Goal: Use online tool/utility: Use online tool/utility

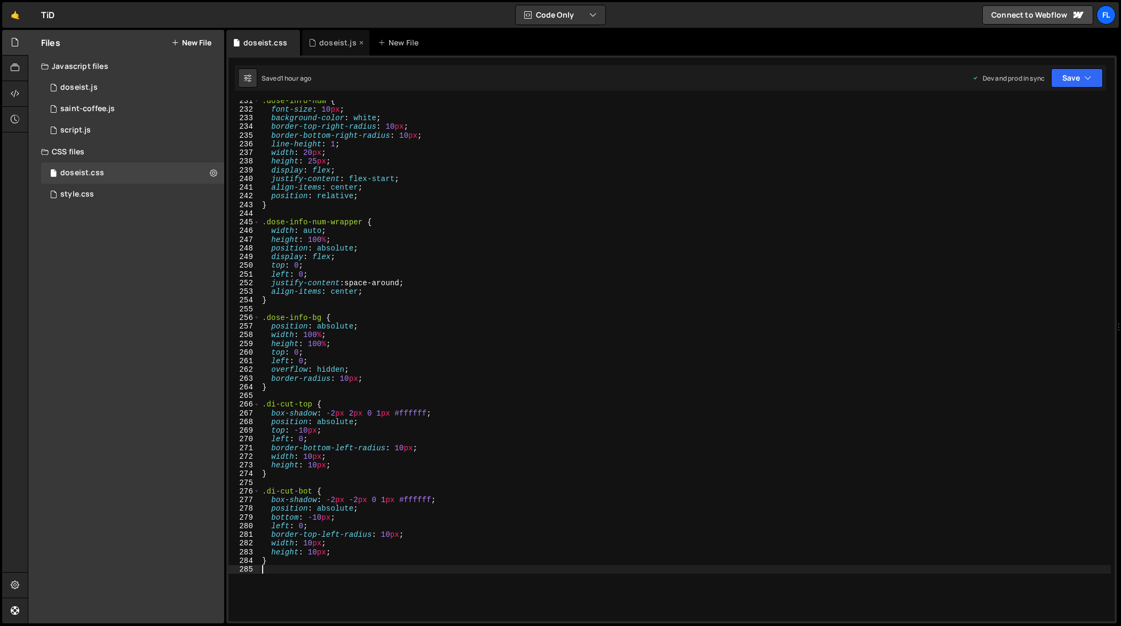
scroll to position [2000, 0]
click at [335, 42] on div "doseist.js" at bounding box center [337, 42] width 37 height 11
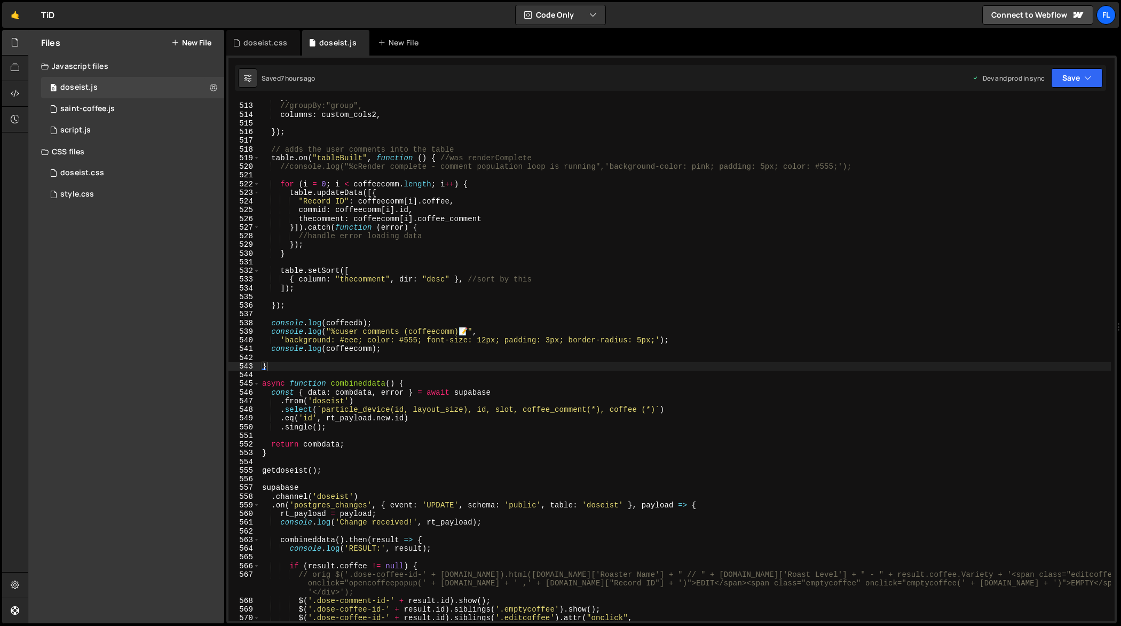
click at [524, 326] on div "} , //groupBy:"group", columns : custom_cols2 , }) ; // adds the user comments …" at bounding box center [686, 362] width 852 height 539
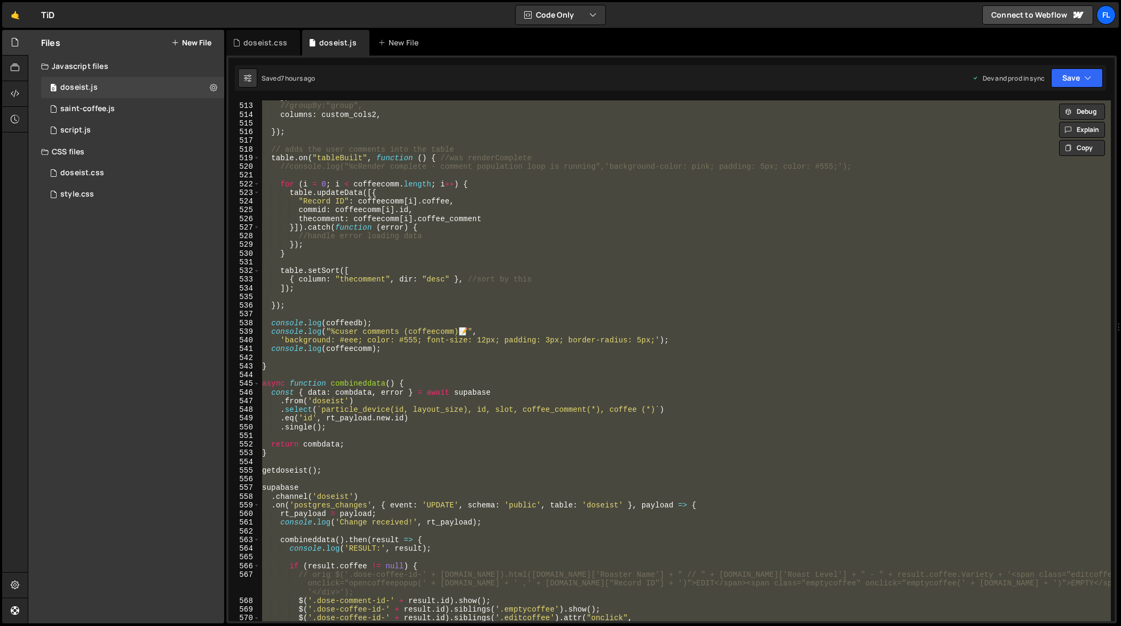
paste textarea
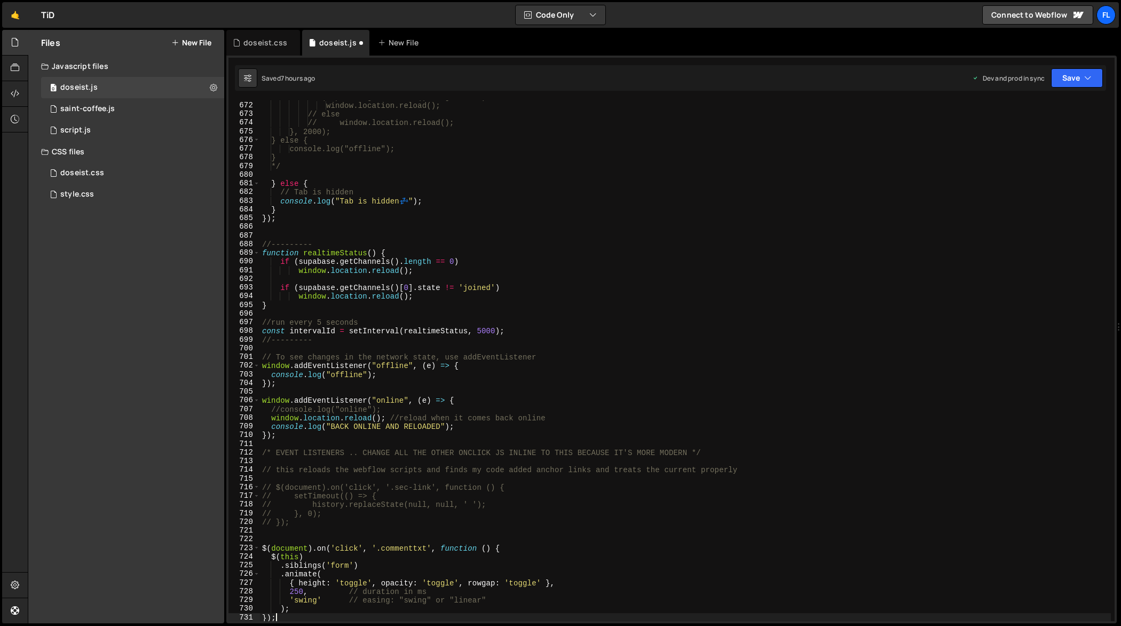
scroll to position [5856, 0]
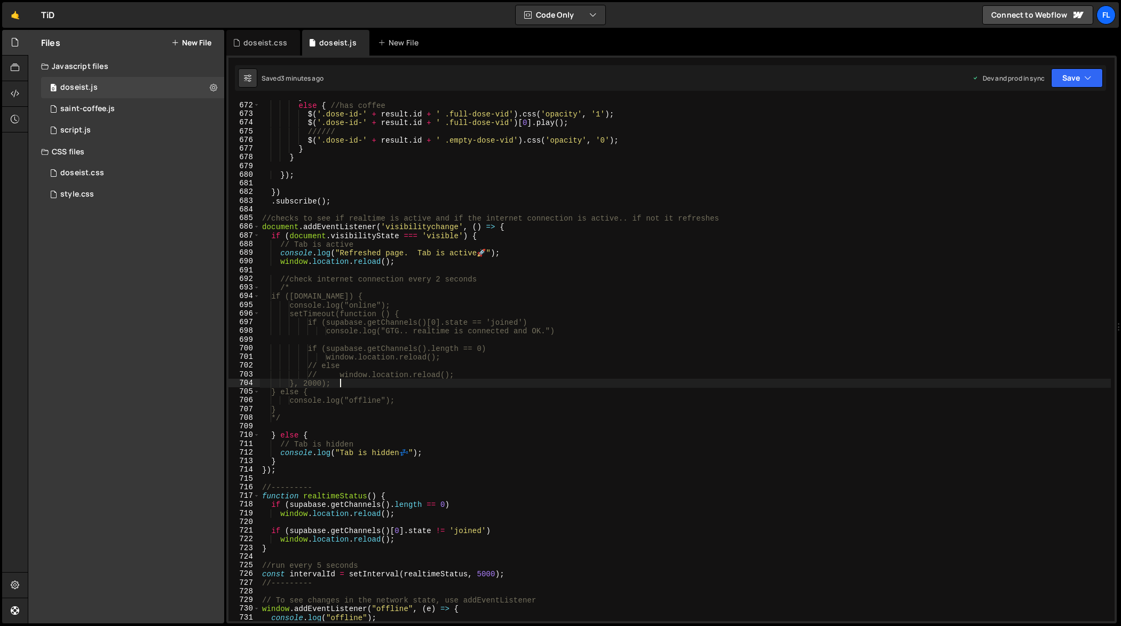
click at [747, 380] on div "} else { //has coffee $ ( '.dose-id-' + result . id + ' .full-dose-vid' ) . css…" at bounding box center [686, 361] width 852 height 539
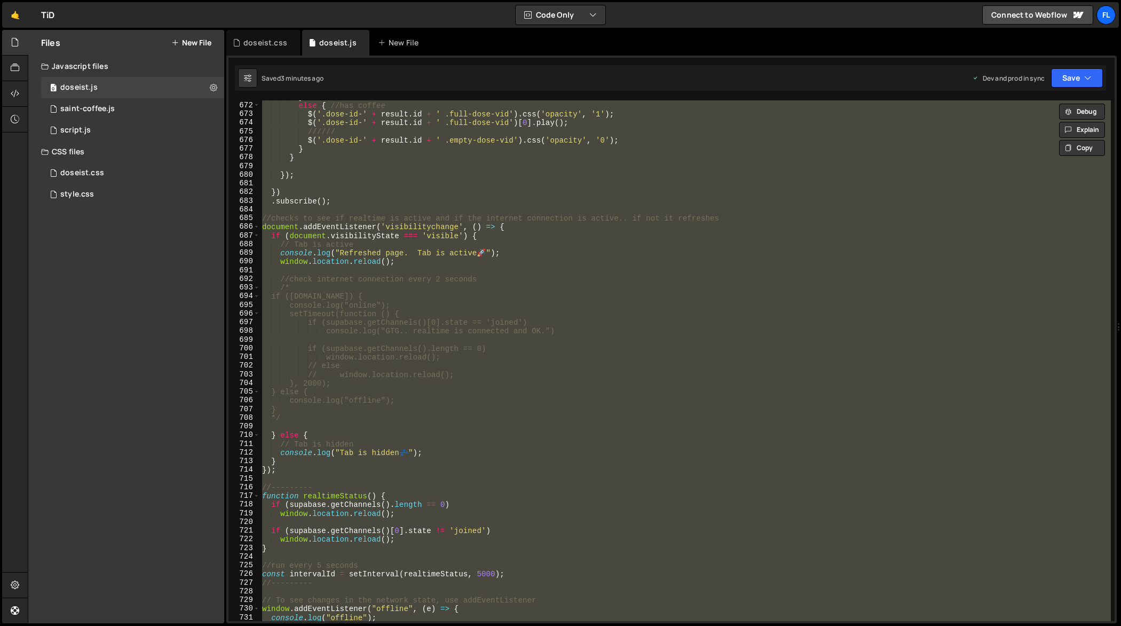
paste textarea
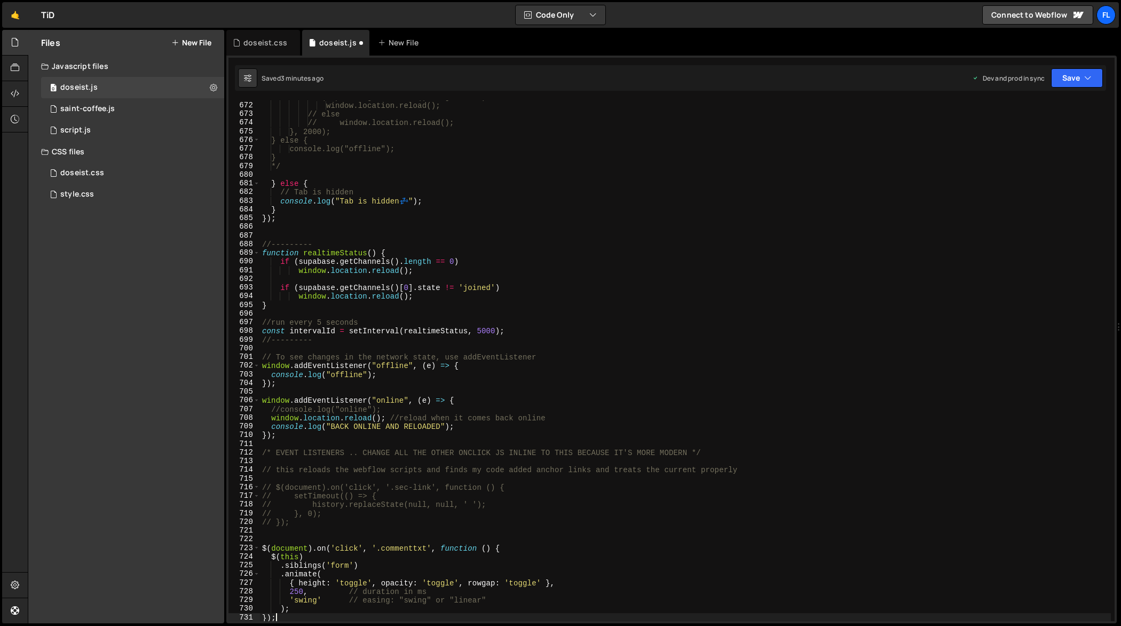
type textarea "console.log("offline");"
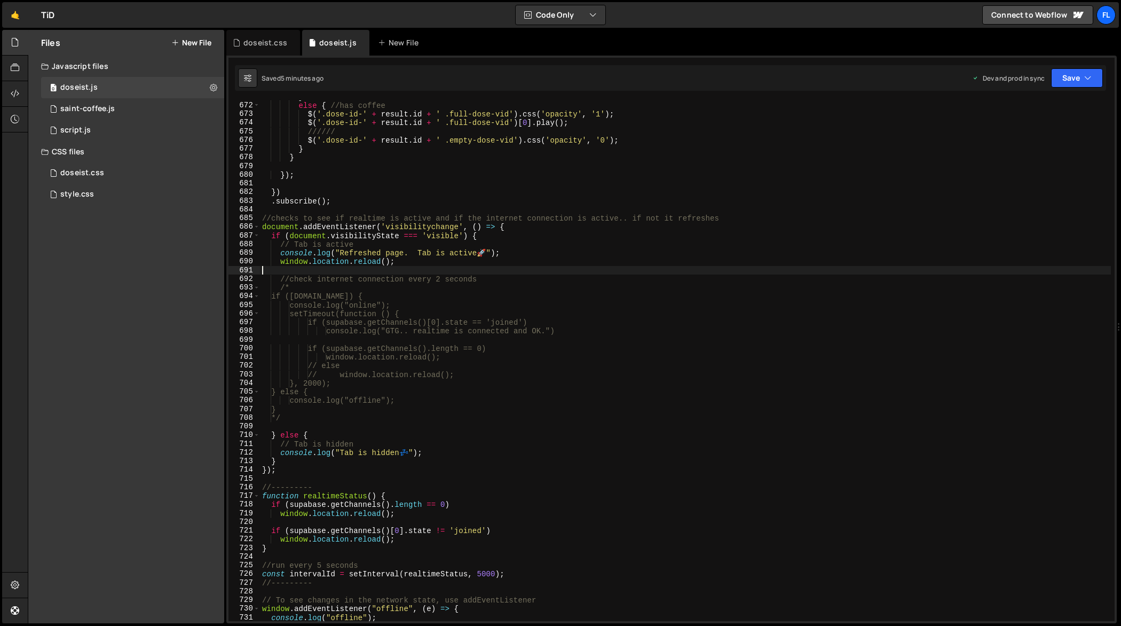
click at [475, 272] on div "} else { //has coffee $ ( '.dose-id-' + result . id + ' .full-dose-vid' ) . css…" at bounding box center [686, 361] width 852 height 539
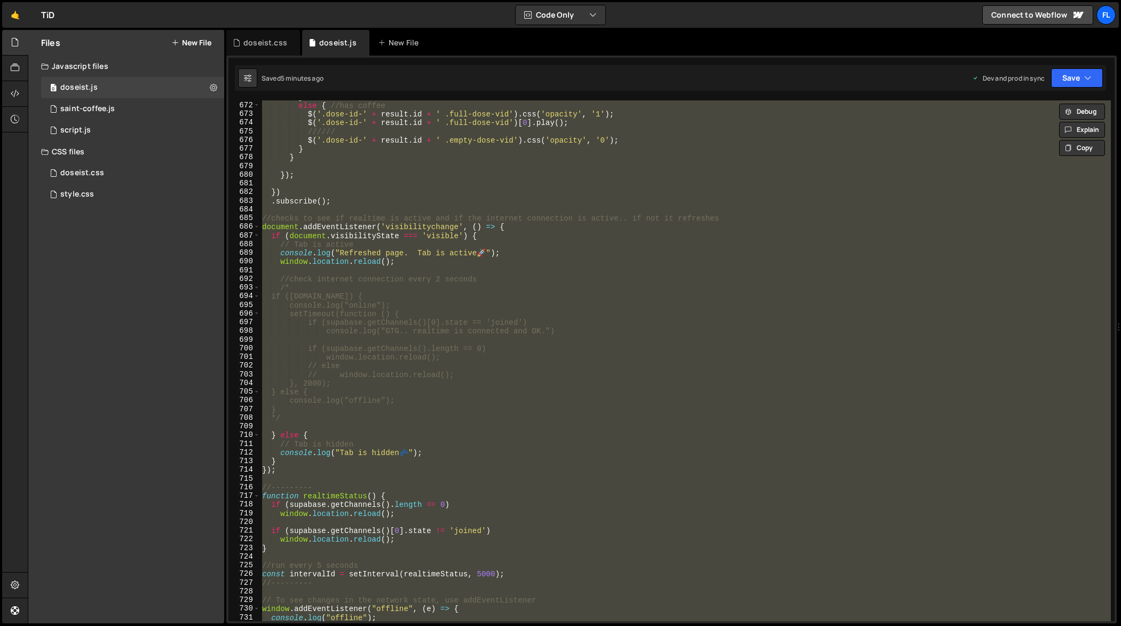
paste textarea
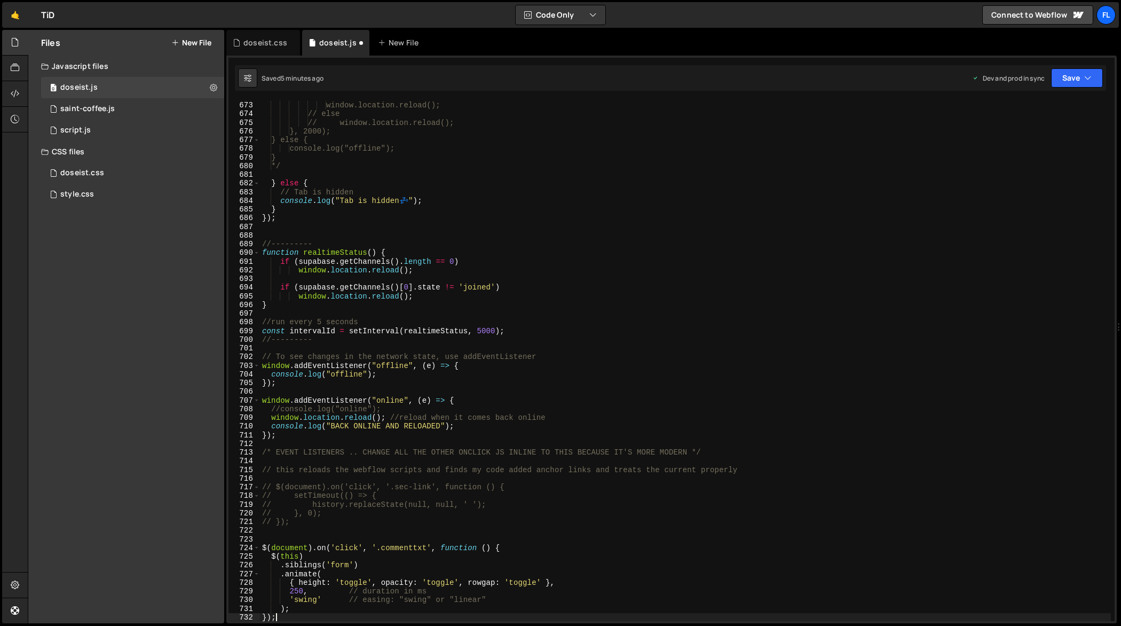
type textarea "// To see changes in the network state, use addEventListener"
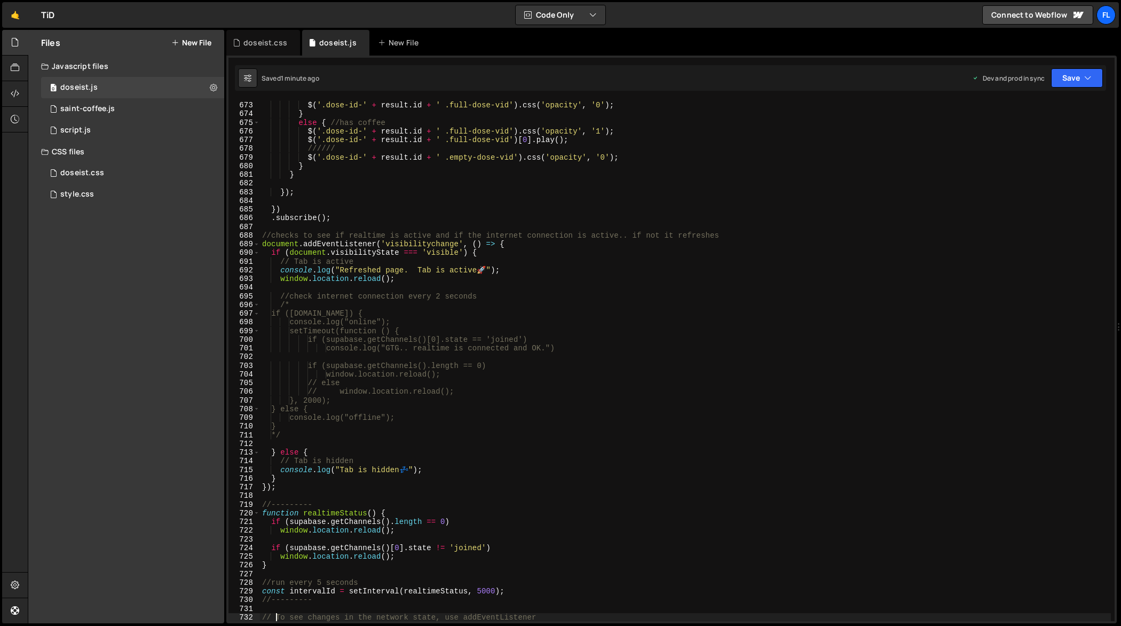
click at [426, 356] on div "////// $ ( '.dose-id-' + result . id + ' .full-dose-vid' ) . css ( 'opacity' , …" at bounding box center [686, 361] width 852 height 539
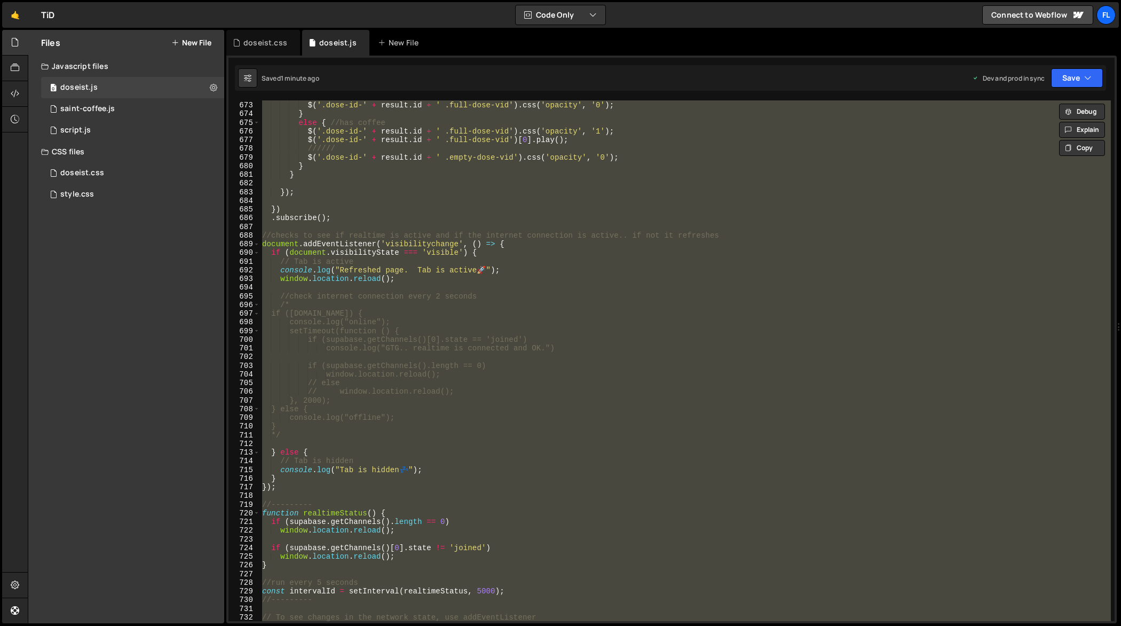
paste textarea
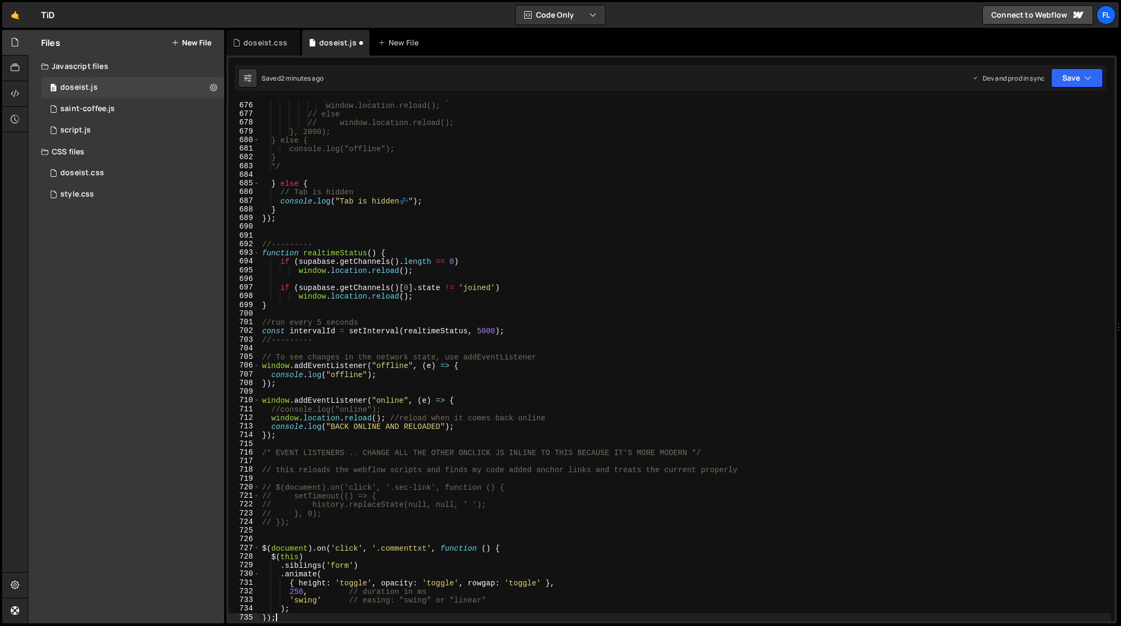
type textarea "//---------"
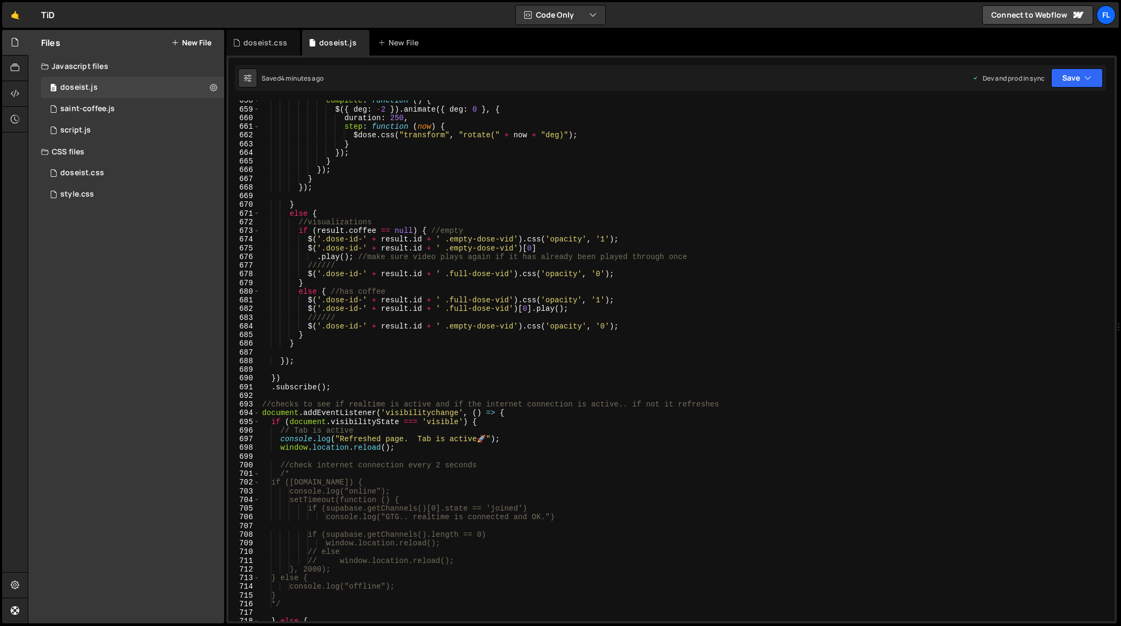
scroll to position [5708, 0]
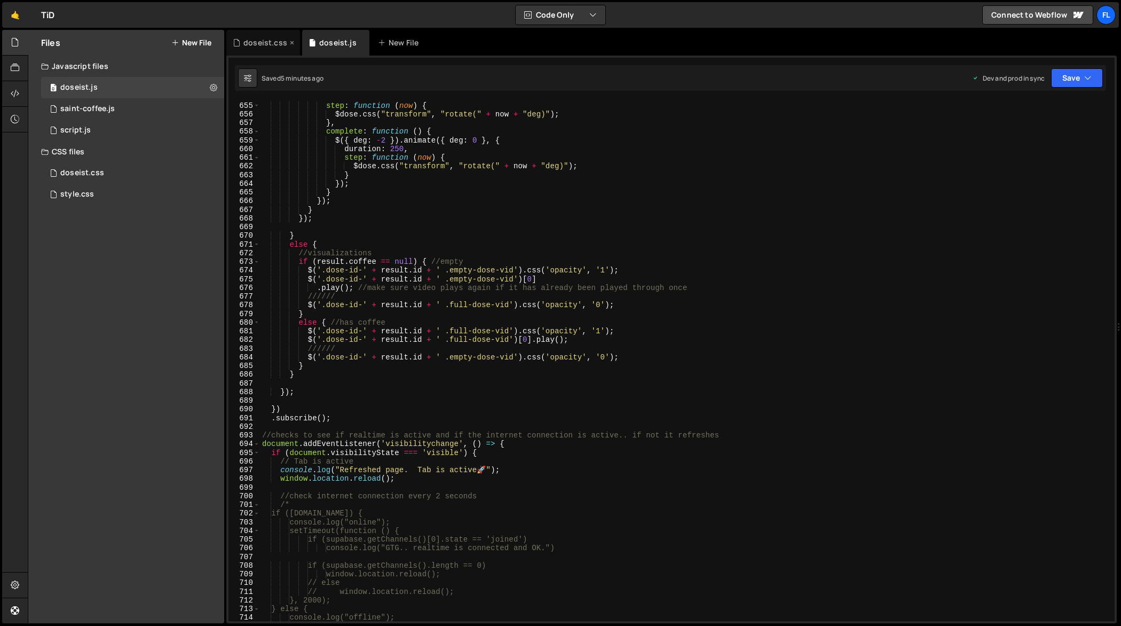
click at [278, 49] on div "doseist.css" at bounding box center [263, 43] width 74 height 26
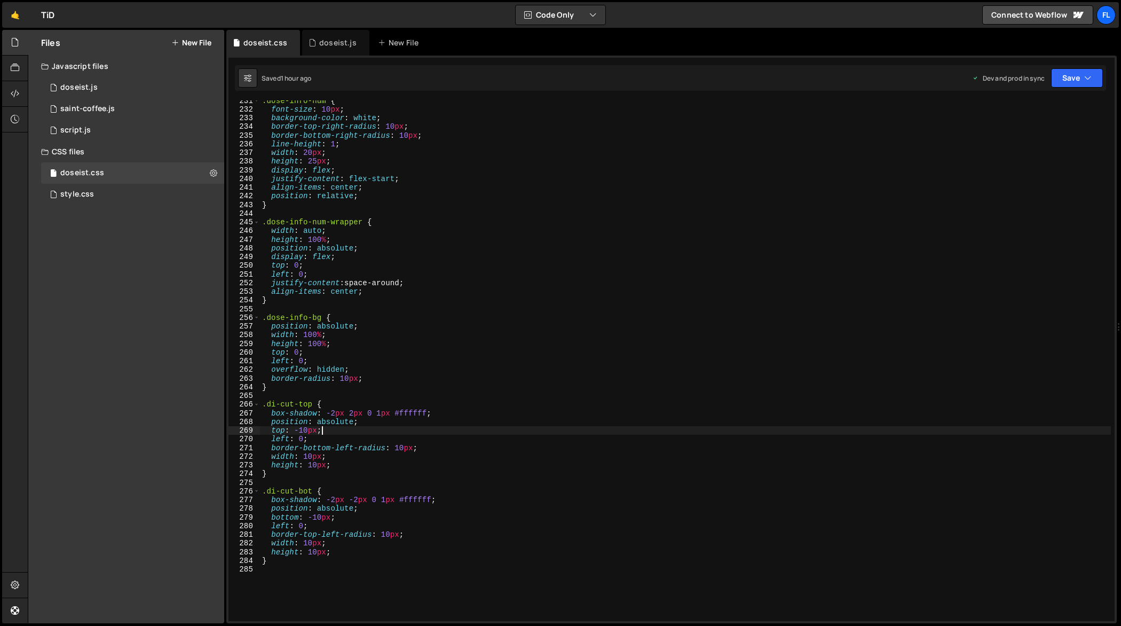
click at [636, 430] on div ".dose-info-num { font-size : 10 px ; background-color : white ; border-top-righ…" at bounding box center [686, 365] width 852 height 539
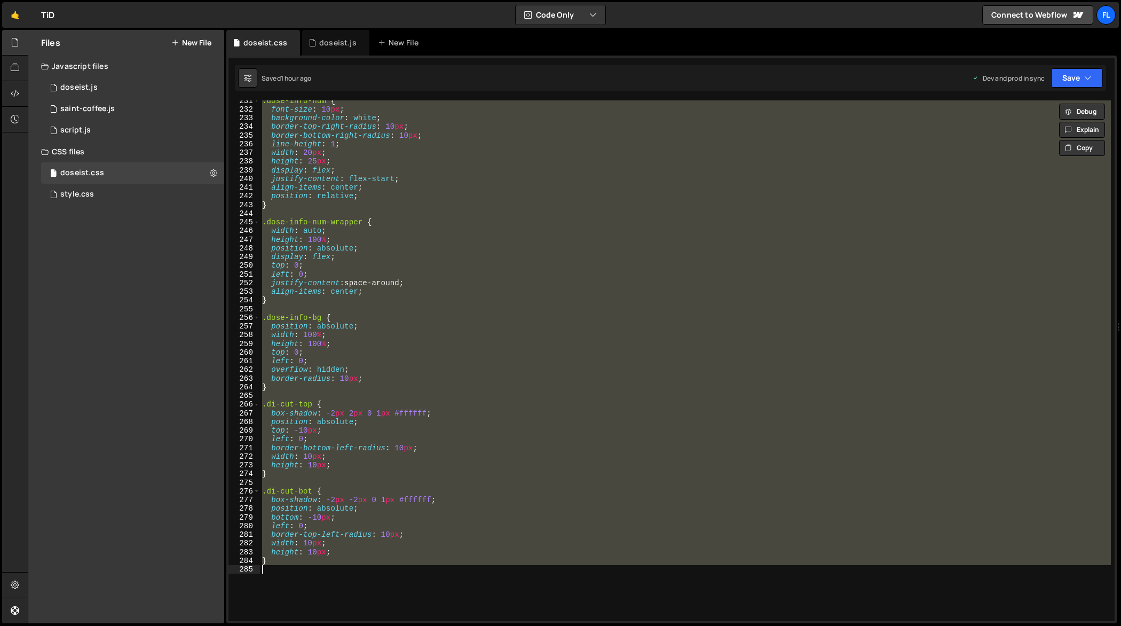
paste textarea
type textarea "}"
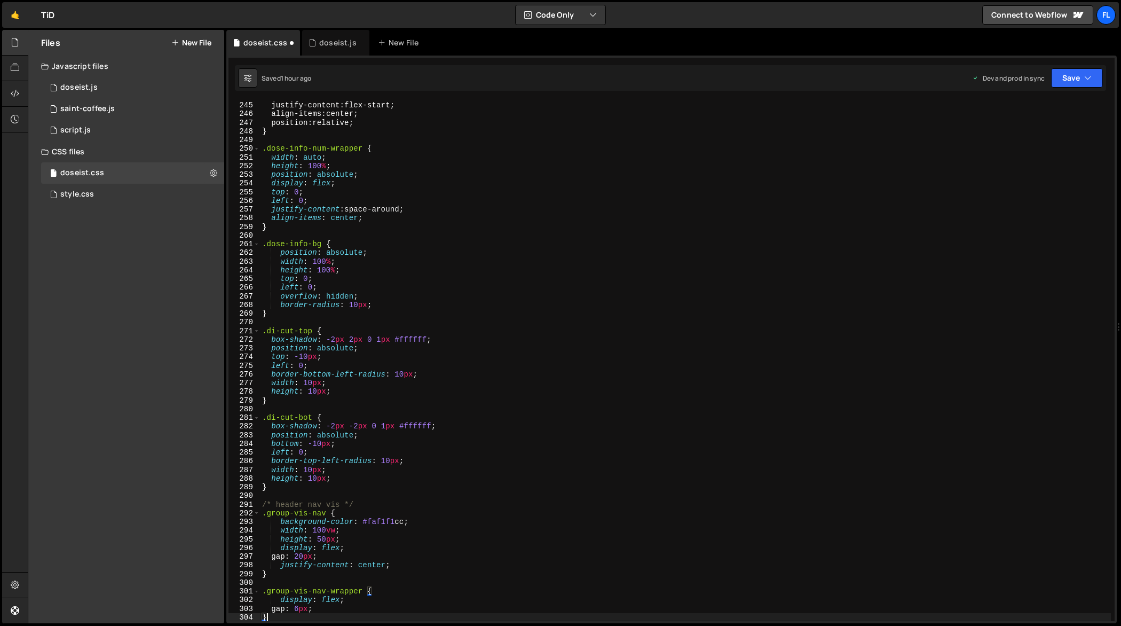
scroll to position [2116, 0]
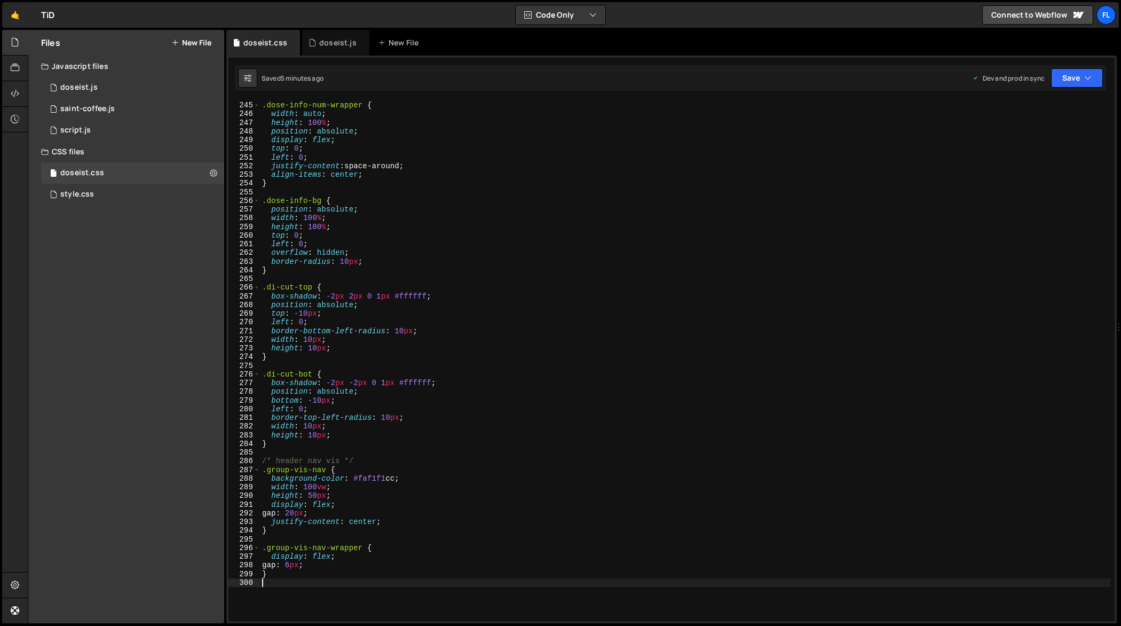
click at [441, 247] on div ".dose-info-num-wrapper { width : auto ; height : 100 % ; position : absolute ; …" at bounding box center [686, 361] width 852 height 539
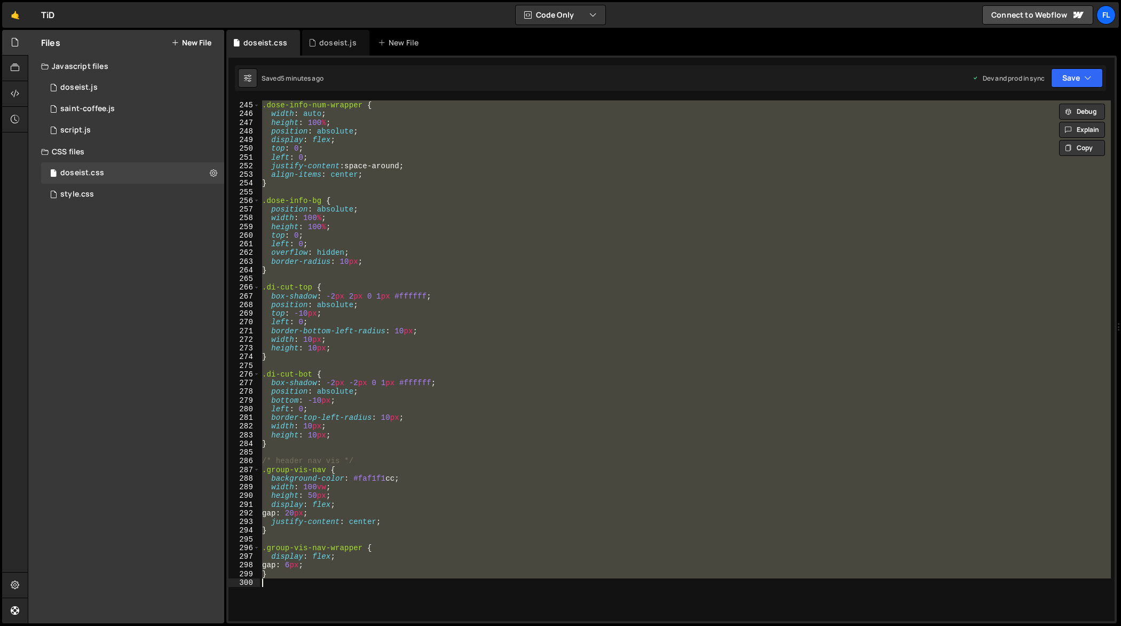
paste textarea
type textarea "}"
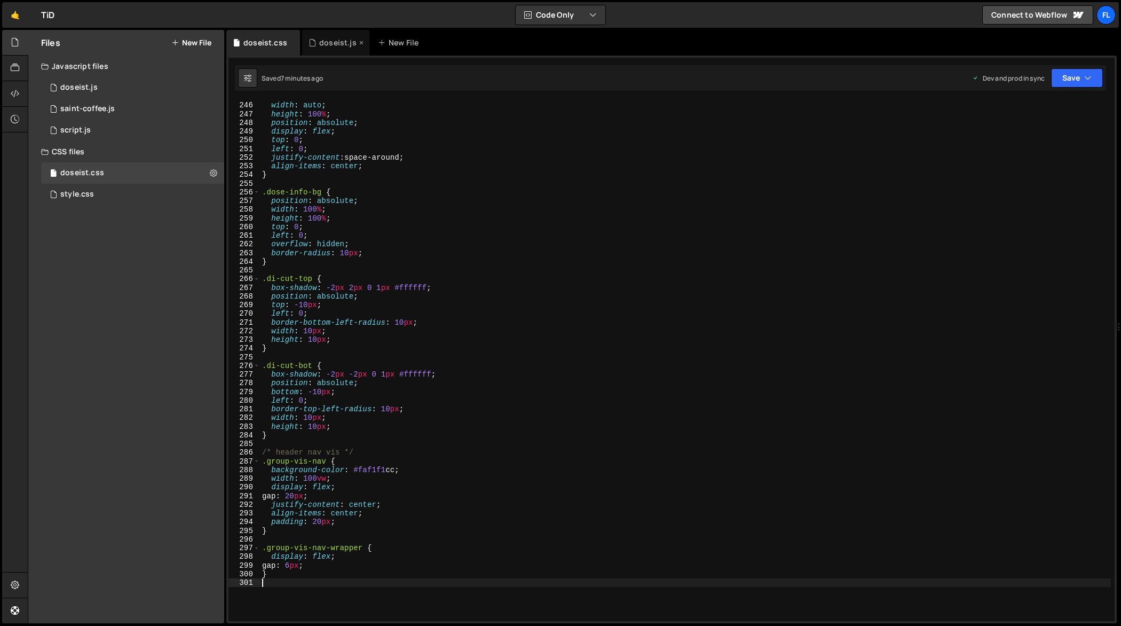
click at [332, 51] on div "doseist.js" at bounding box center [335, 43] width 67 height 26
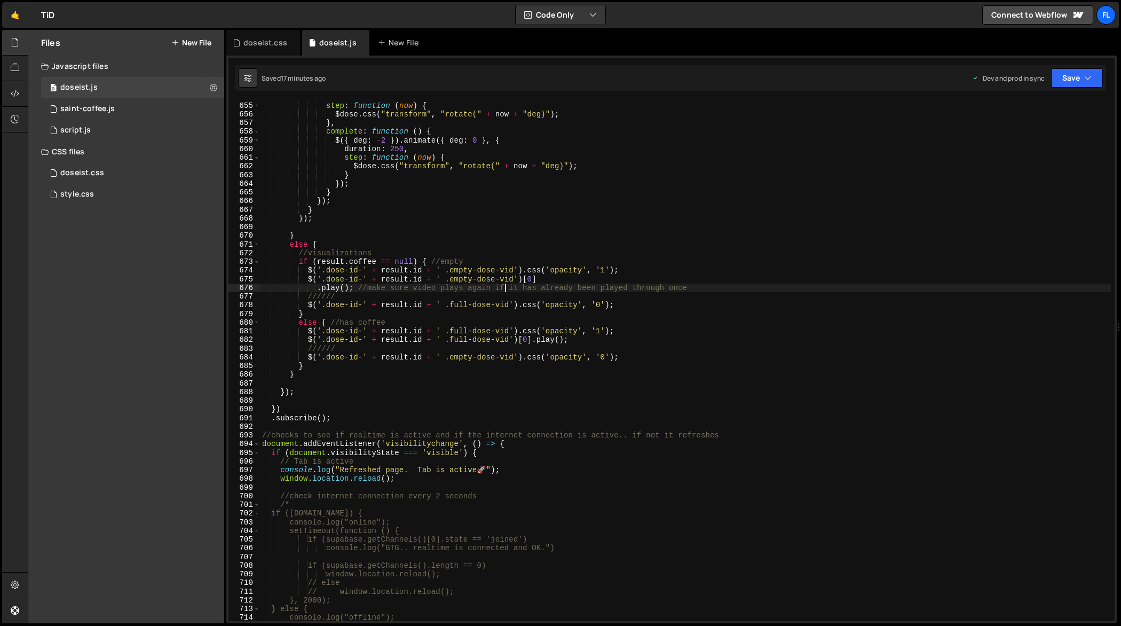
click at [507, 288] on div "duration : 500 , step : function ( now ) { $dose . css ( "transform" , "rotate(…" at bounding box center [686, 361] width 852 height 539
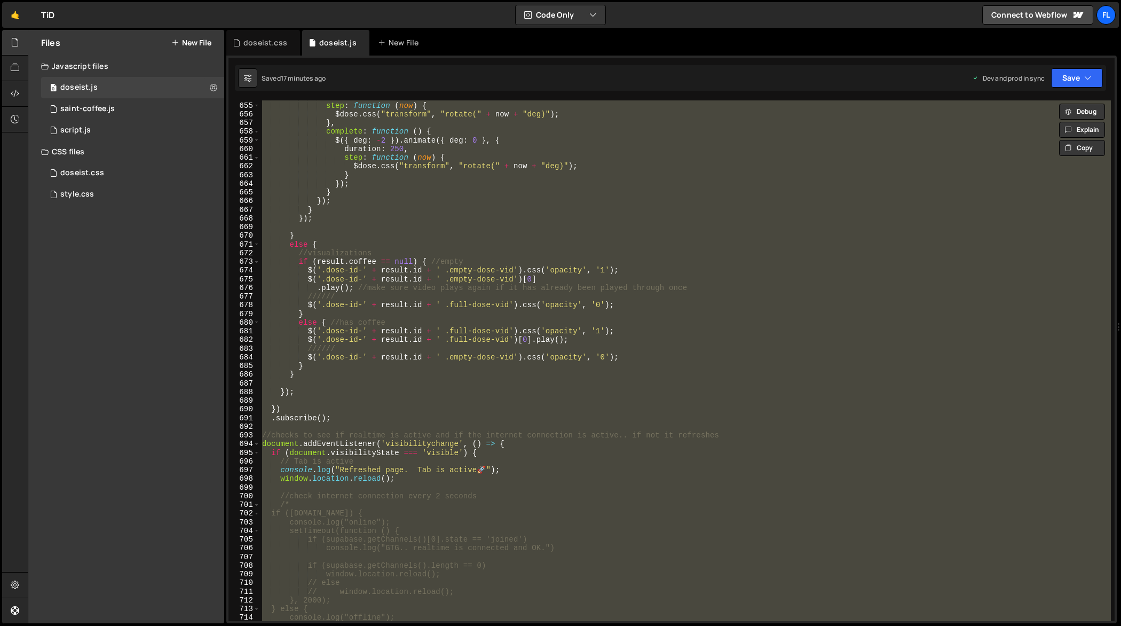
paste textarea
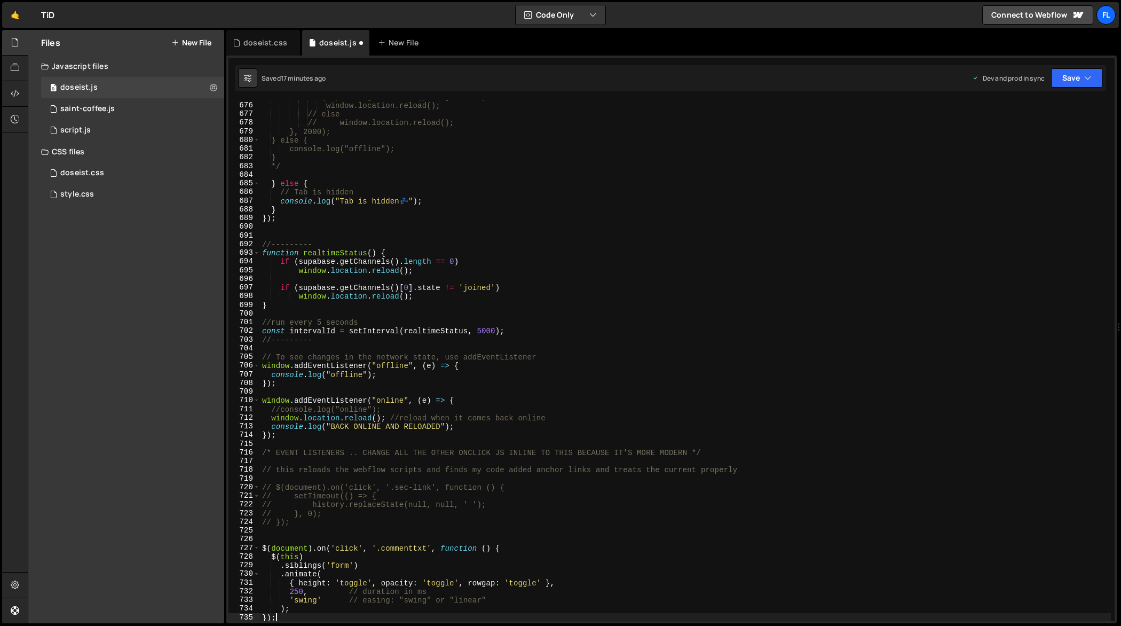
type textarea "console.log("offline");"
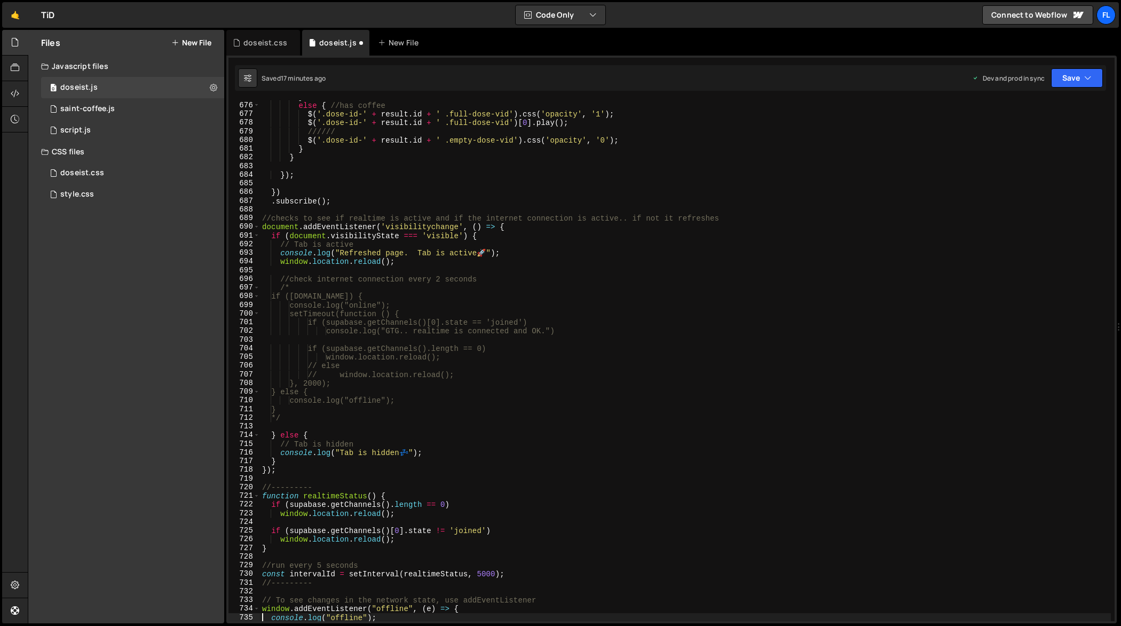
scroll to position [5891, 0]
click at [268, 48] on div "doseist.css" at bounding box center [263, 43] width 74 height 26
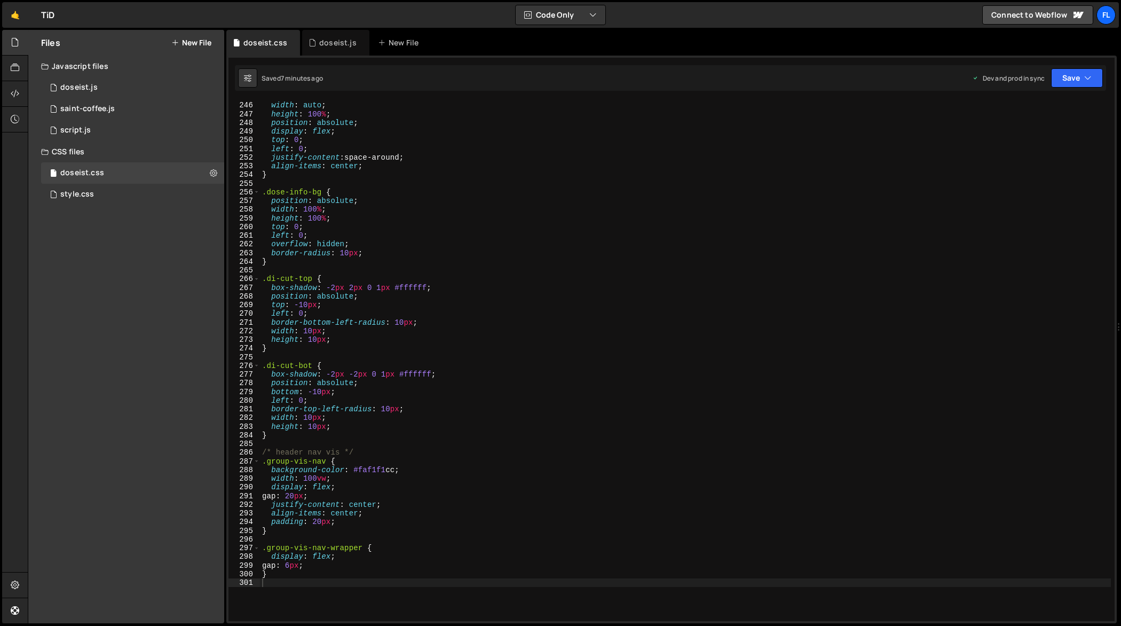
click at [451, 307] on div ".dose-info-num-wrapper { width : auto ; height : 100 % ; position : absolute ; …" at bounding box center [686, 361] width 852 height 539
type textarea "}"
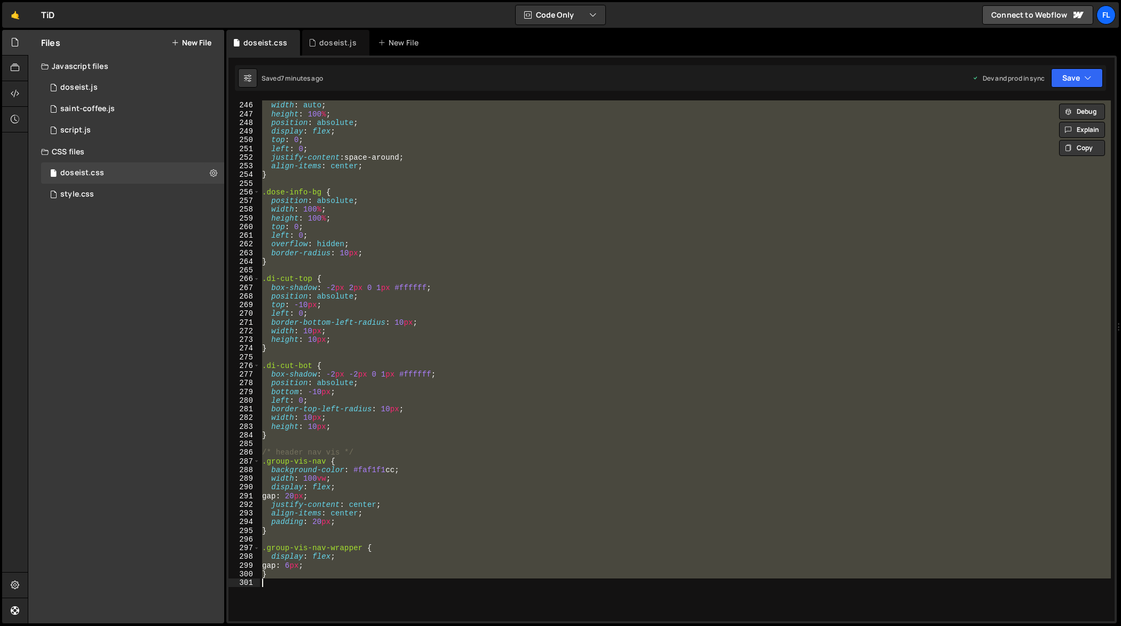
paste textarea
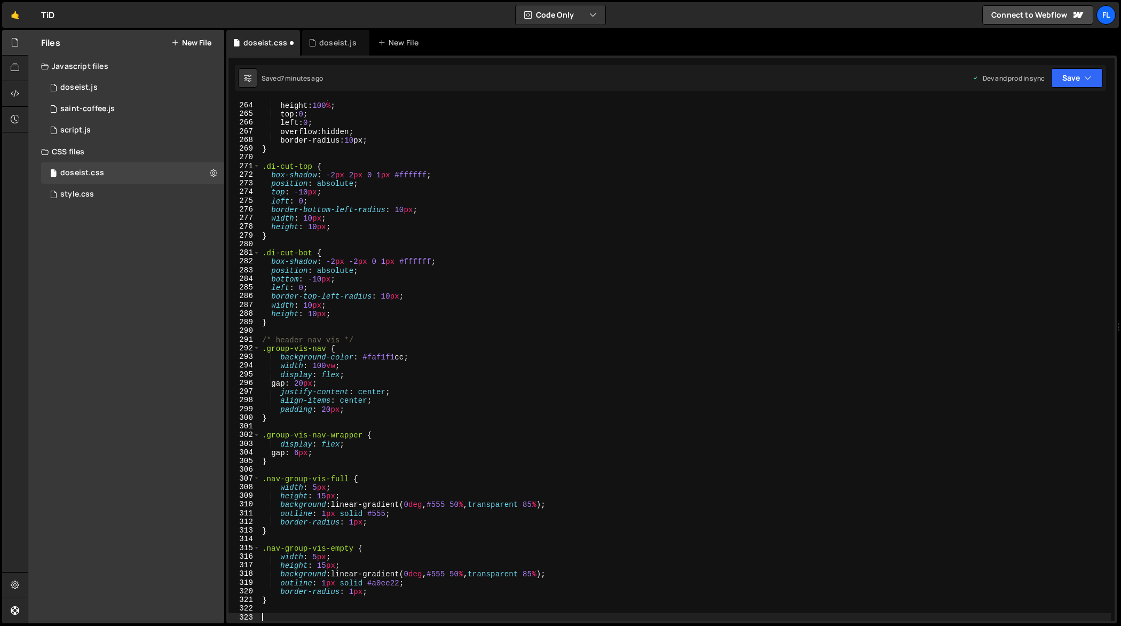
scroll to position [2281, 0]
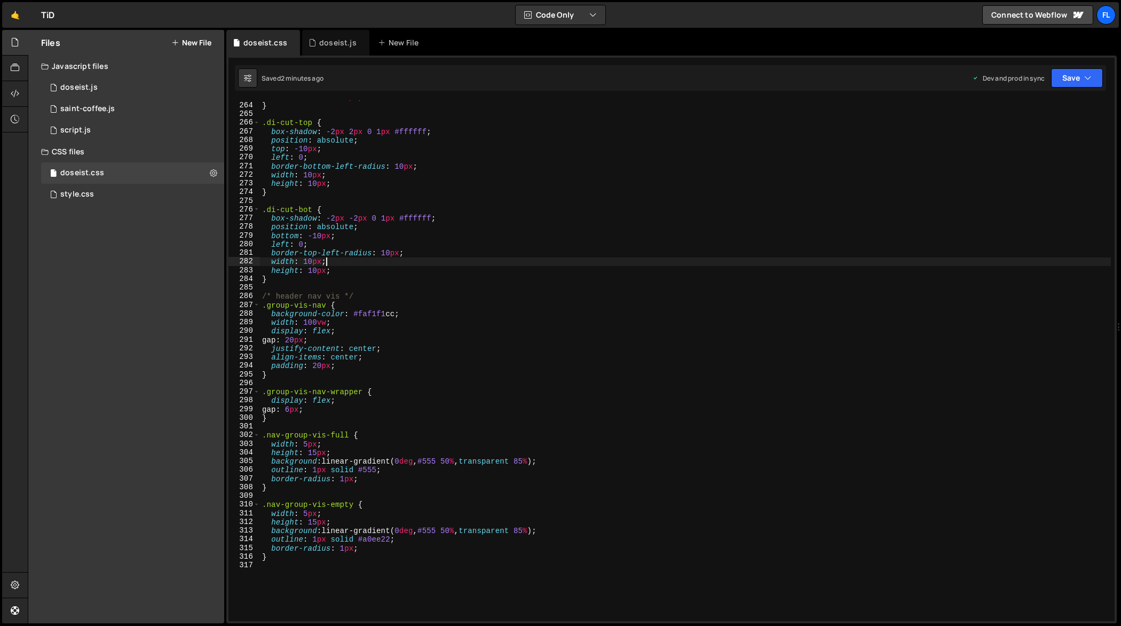
click at [498, 260] on div "border-radius : 10 px ; } .di-cut-top { box-shadow : -2 px 2 px 0 1 px #ffffff …" at bounding box center [686, 361] width 852 height 539
type textarea "}"
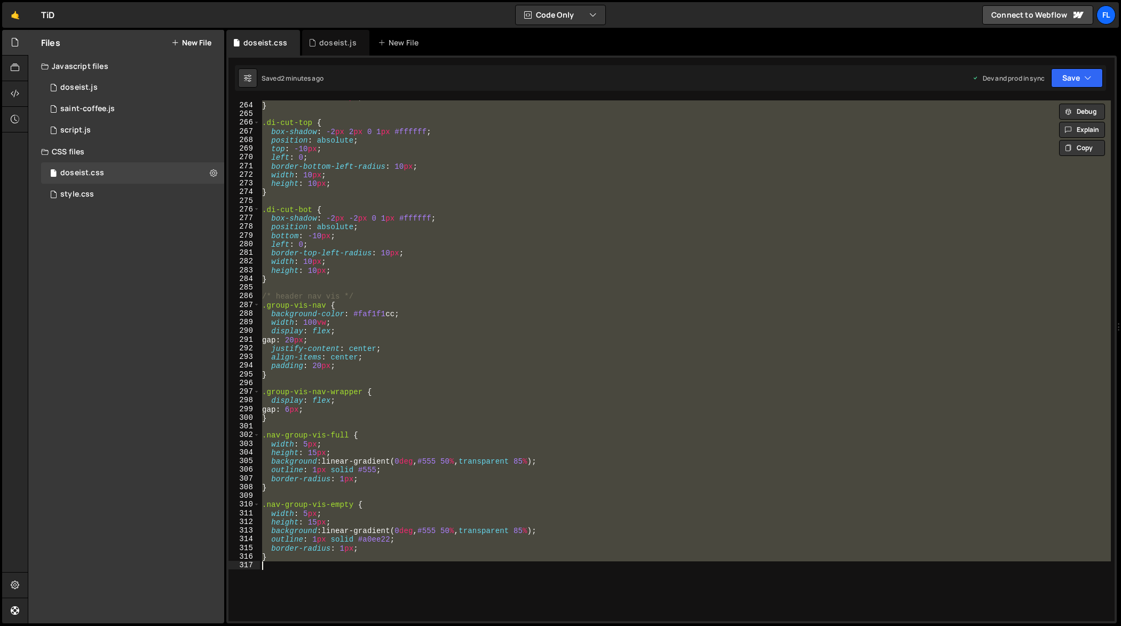
paste textarea
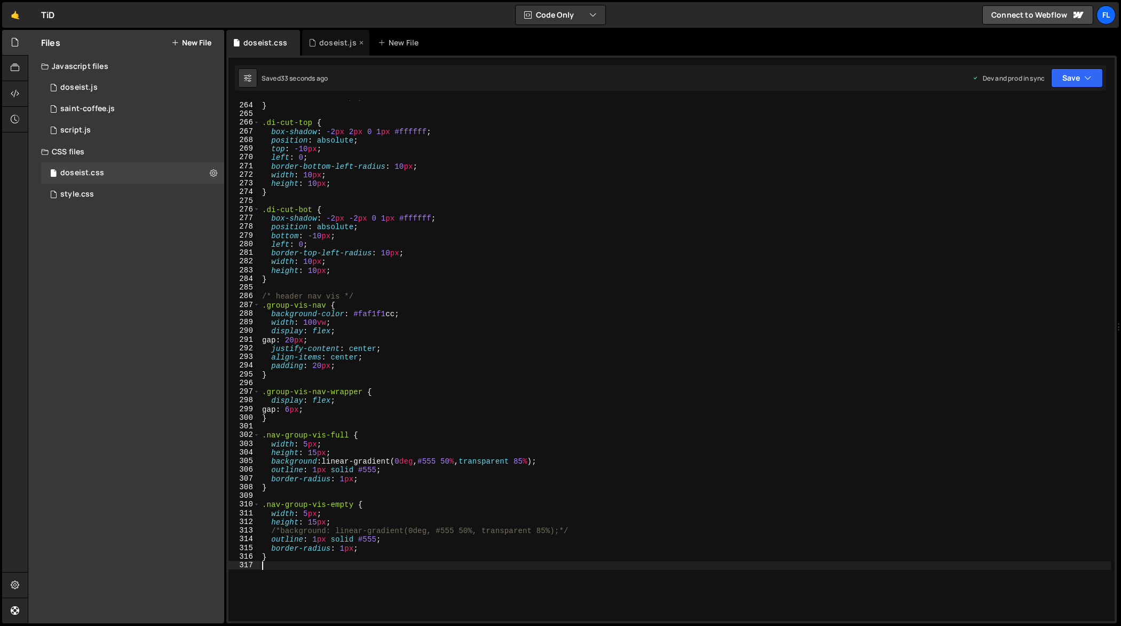
click at [332, 48] on div "doseist.js" at bounding box center [335, 43] width 67 height 26
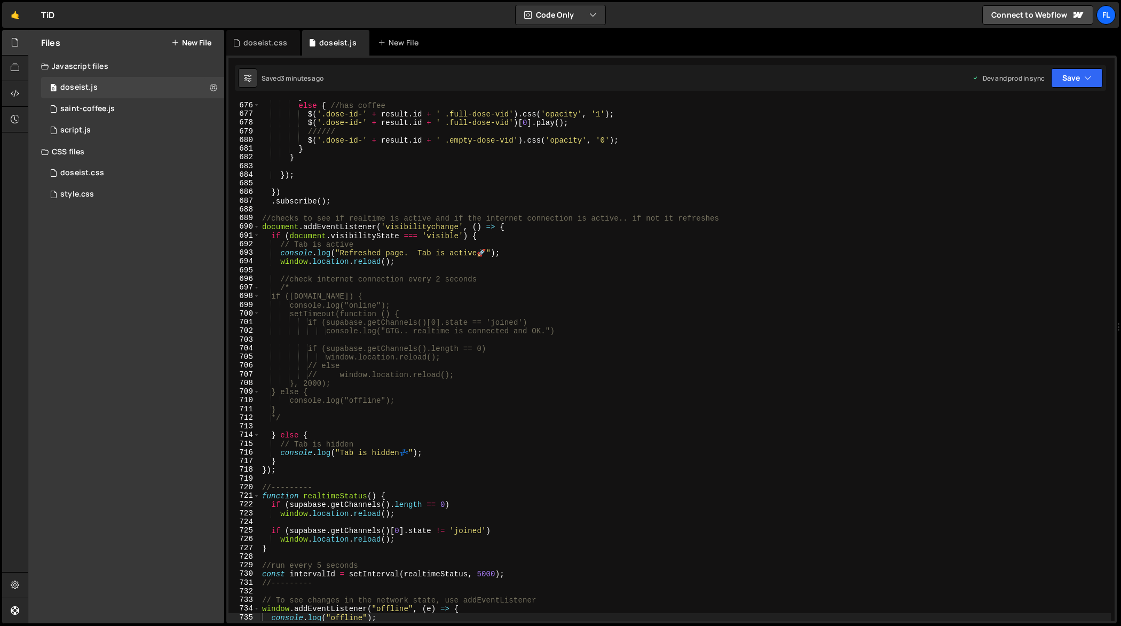
click at [524, 327] on div "} else { //has coffee $ ( '.dose-id-' + result . id + ' .full-dose-vid' ) . css…" at bounding box center [686, 361] width 852 height 539
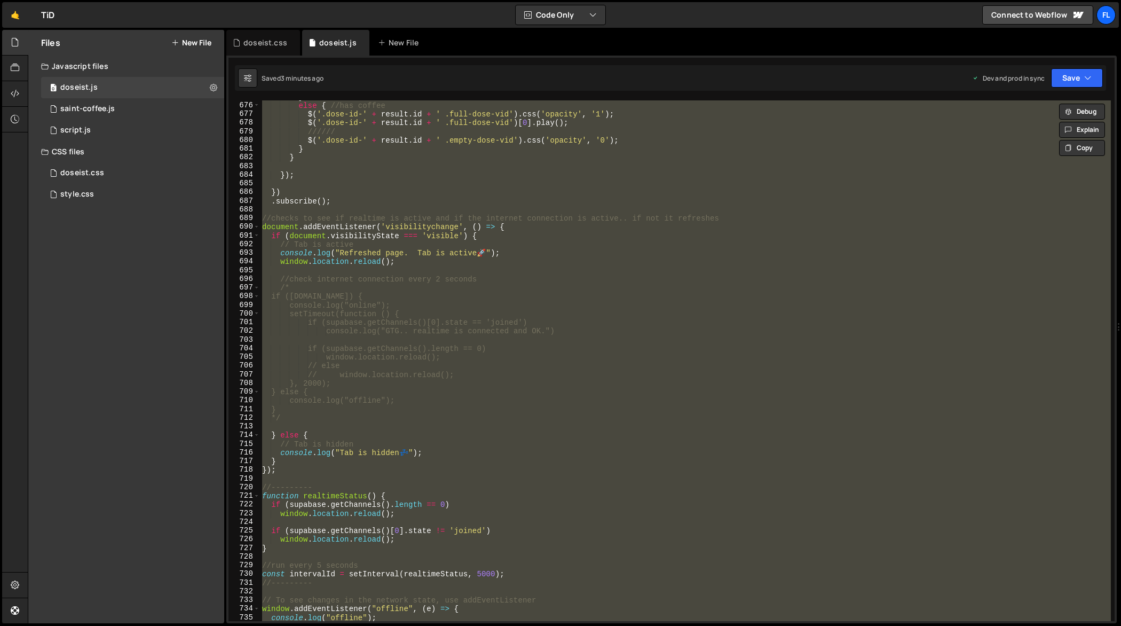
paste textarea
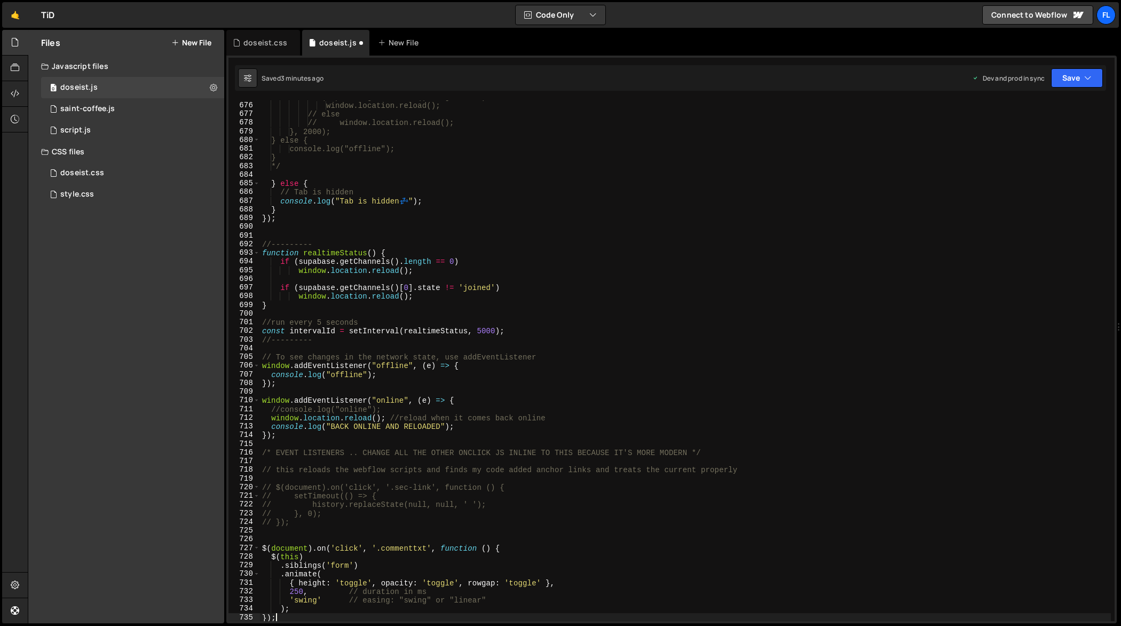
type textarea "console.log("offline");"
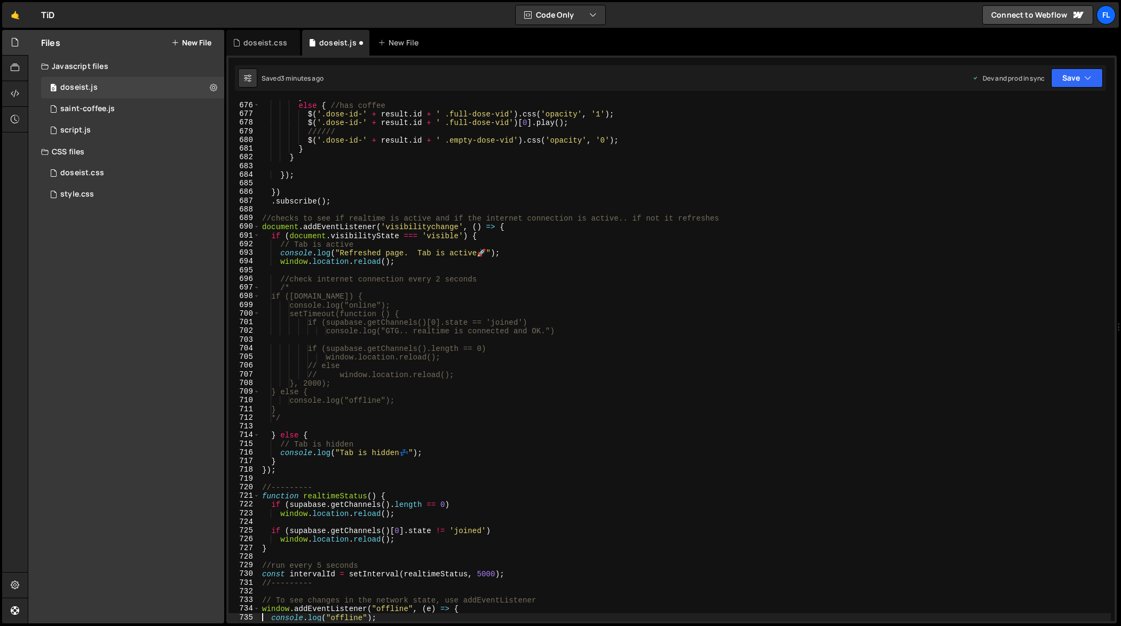
scroll to position [5891, 0]
click at [248, 42] on div "doseist.css" at bounding box center [265, 42] width 44 height 11
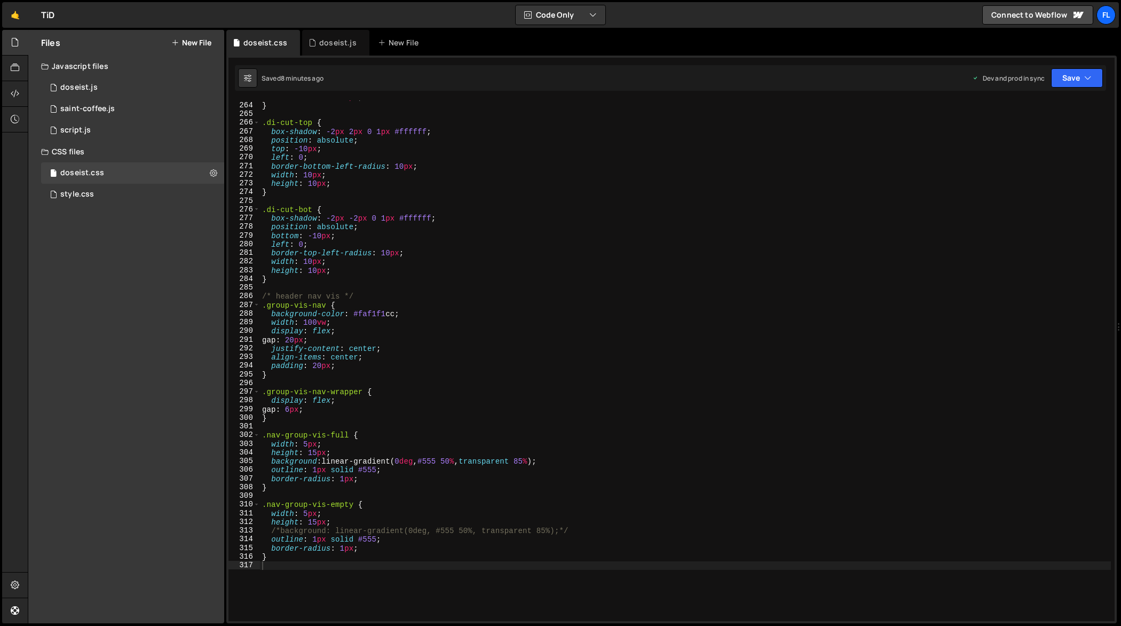
click at [481, 296] on div "border-radius : 10 px ; } .di-cut-top { box-shadow : -2 px 2 px 0 1 px #ffffff …" at bounding box center [686, 361] width 852 height 539
type textarea "}"
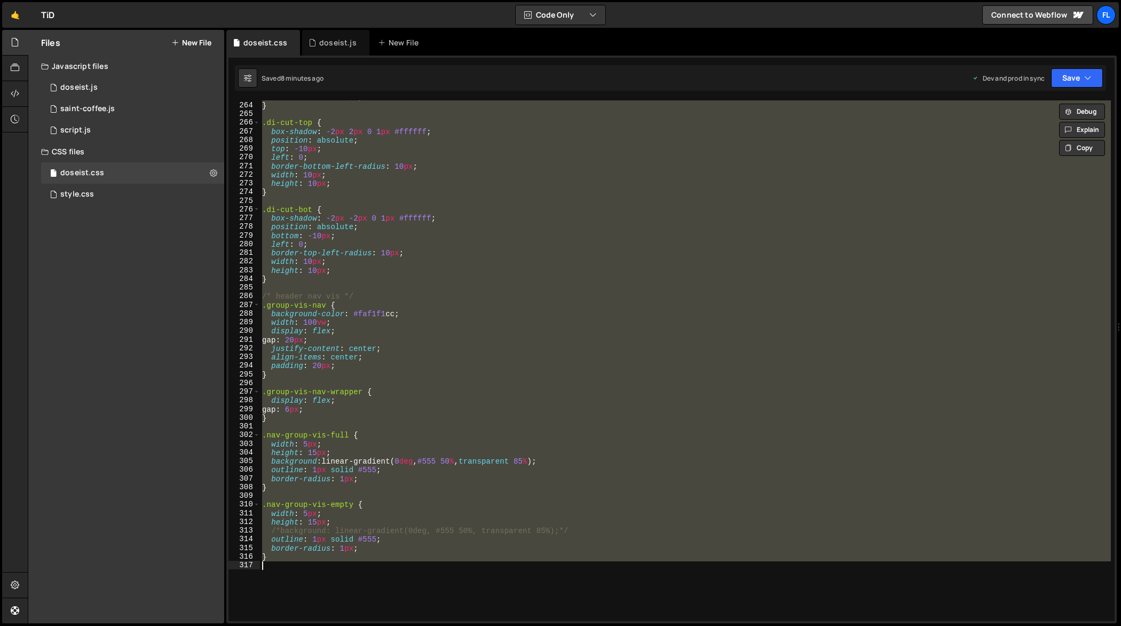
paste textarea
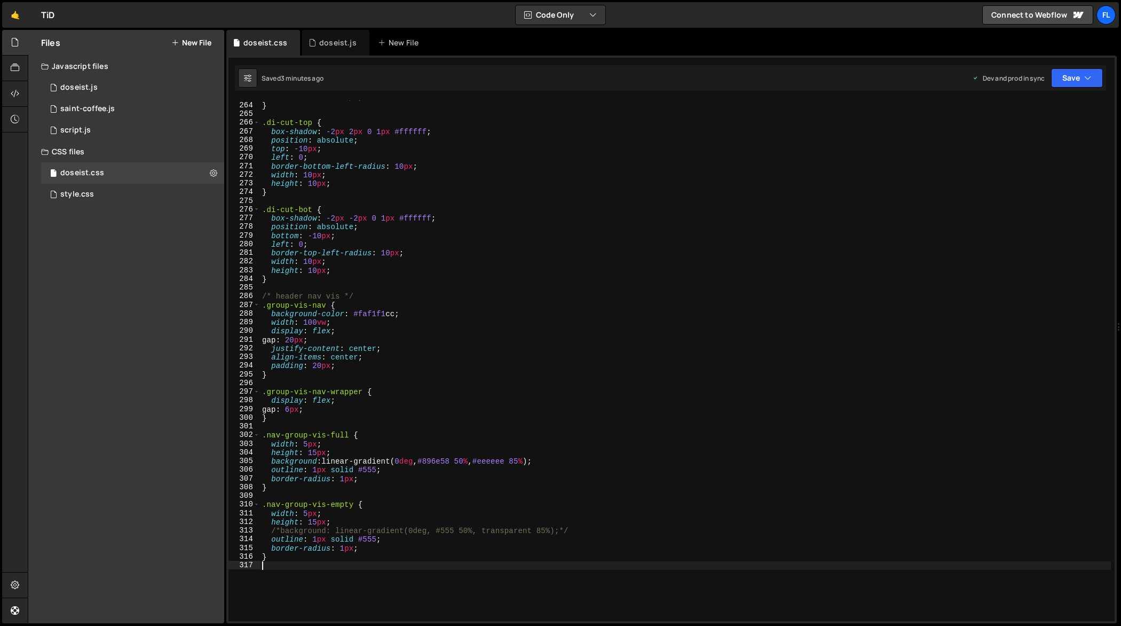
click at [400, 279] on div "border-radius : 10 px ; } .di-cut-top { box-shadow : -2 px 2 px 0 1 px #ffffff …" at bounding box center [686, 361] width 852 height 539
type textarea "}"
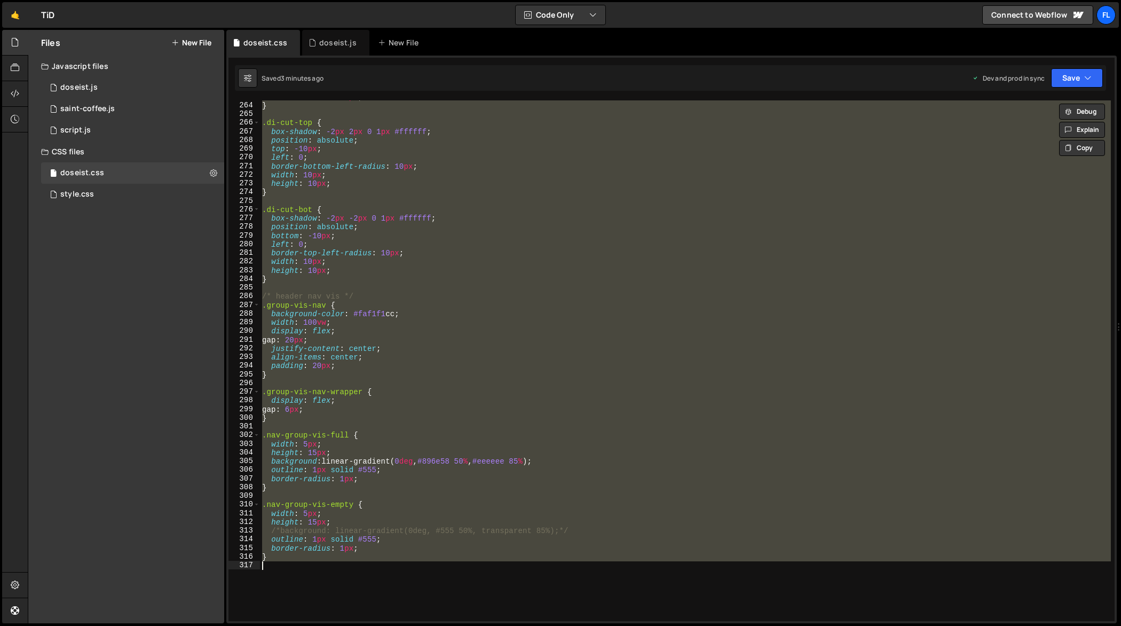
paste textarea
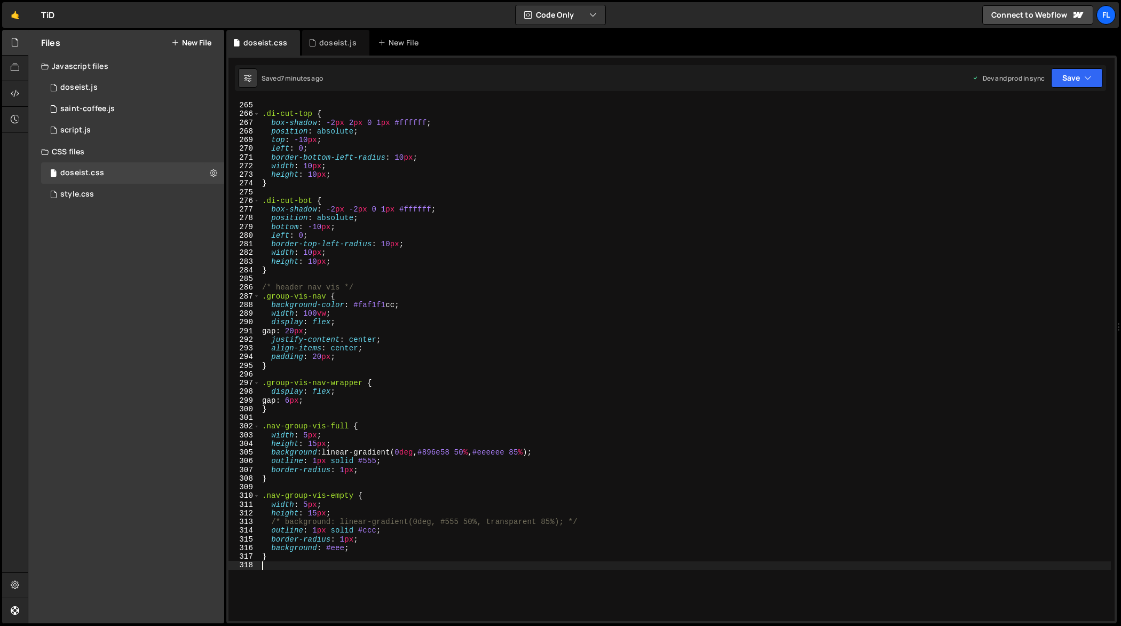
click at [657, 317] on div "} .di-cut-top { box-shadow : -2 px 2 px 0 1 px #ffffff ; position : absolute ; …" at bounding box center [686, 361] width 852 height 539
type textarea "}"
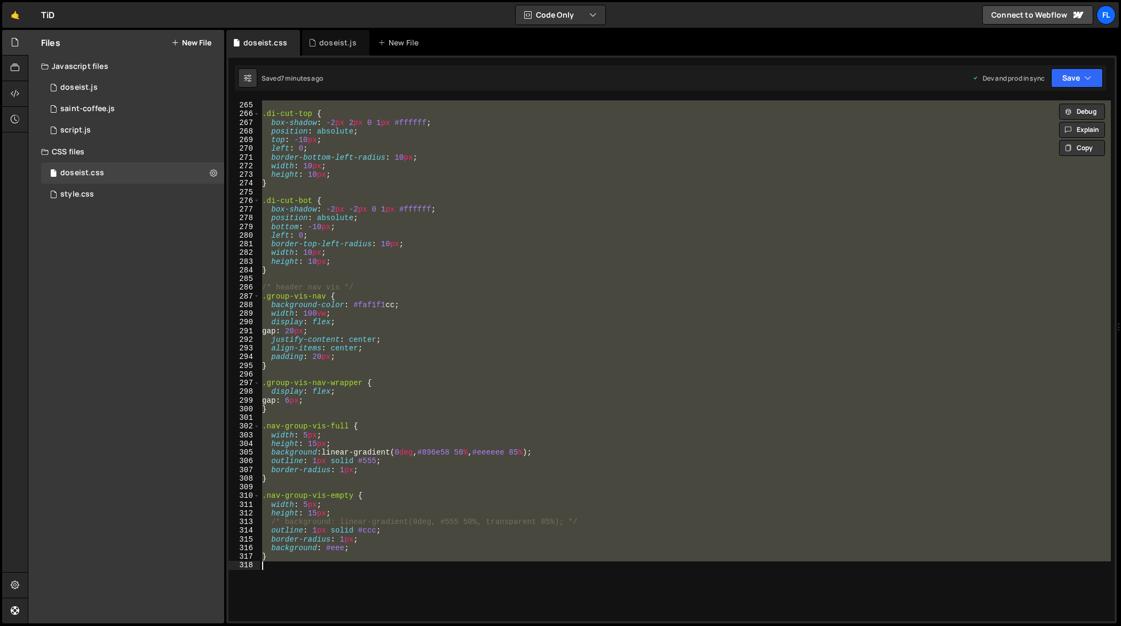
paste textarea
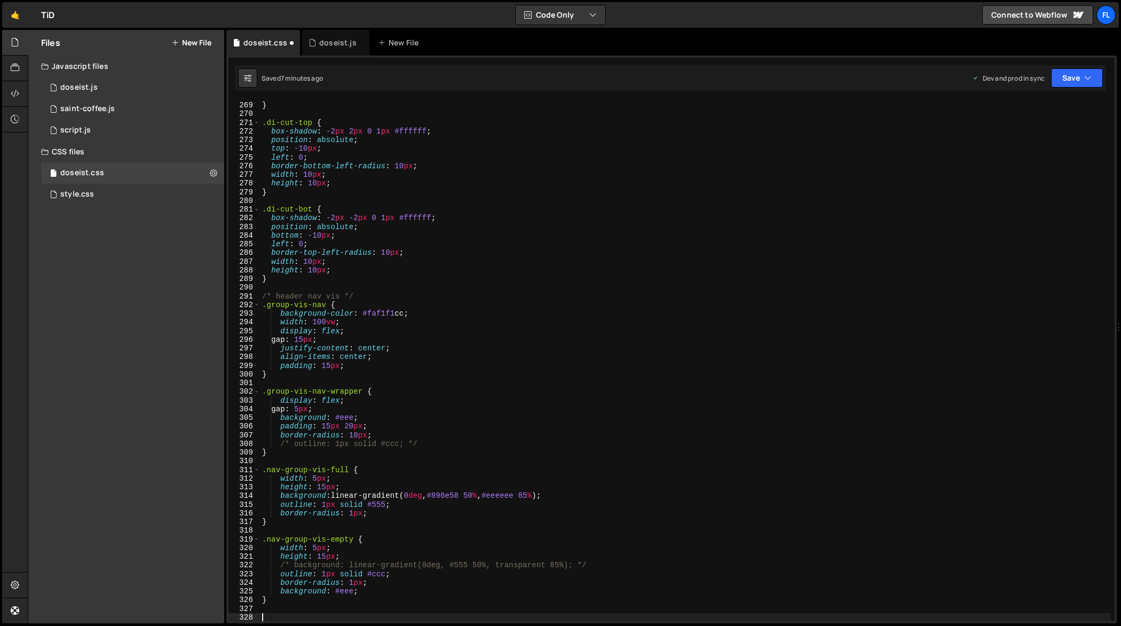
scroll to position [2324, 0]
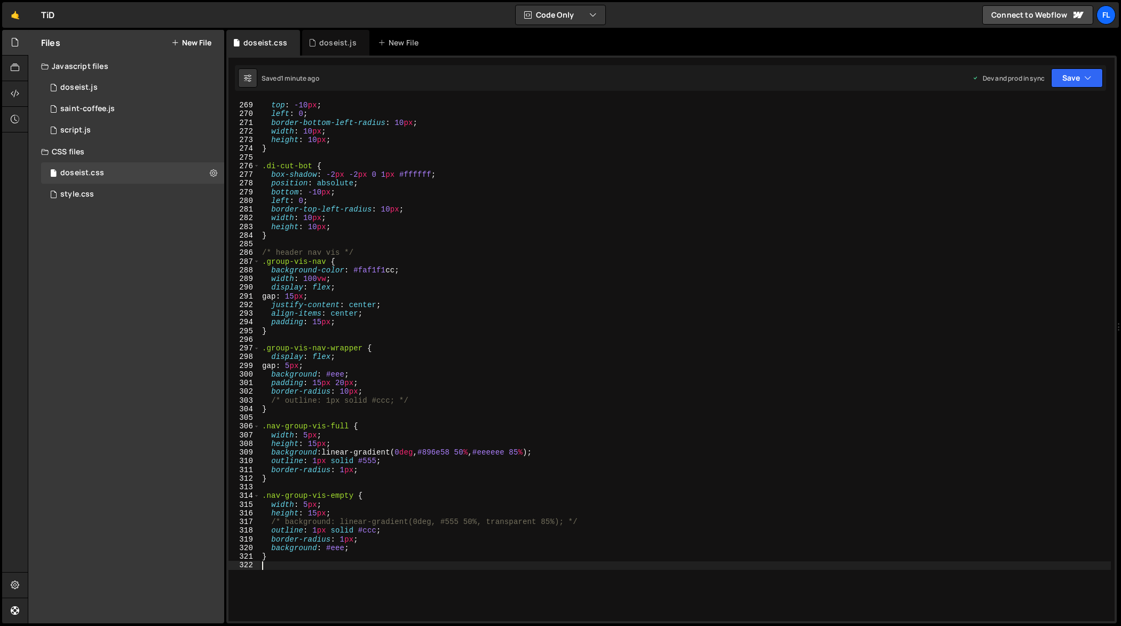
click at [477, 225] on div "position : absolute ; top : -10 px ; left : 0 ; border-bottom-left-radius : 10 …" at bounding box center [686, 361] width 852 height 539
type textarea "}"
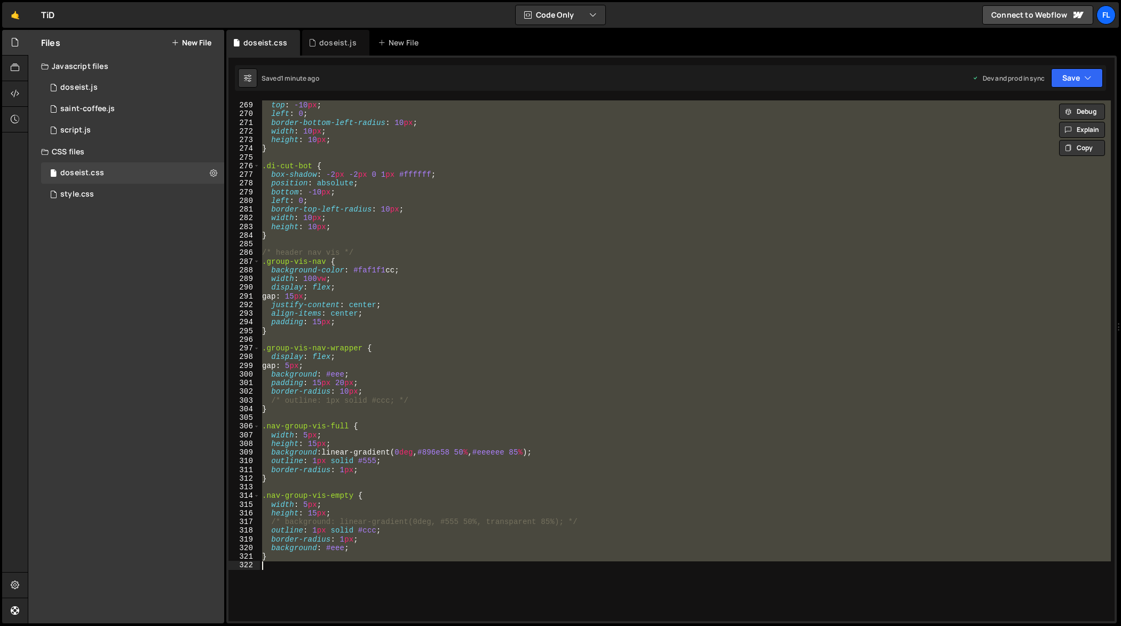
paste textarea
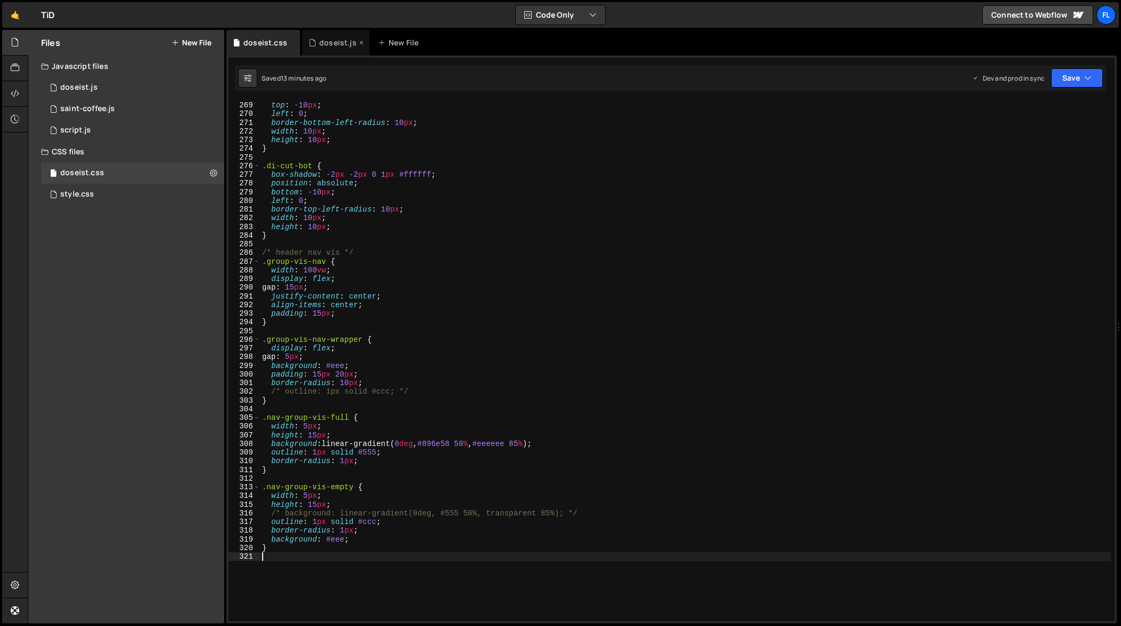
click at [334, 46] on div "doseist.js" at bounding box center [337, 42] width 37 height 11
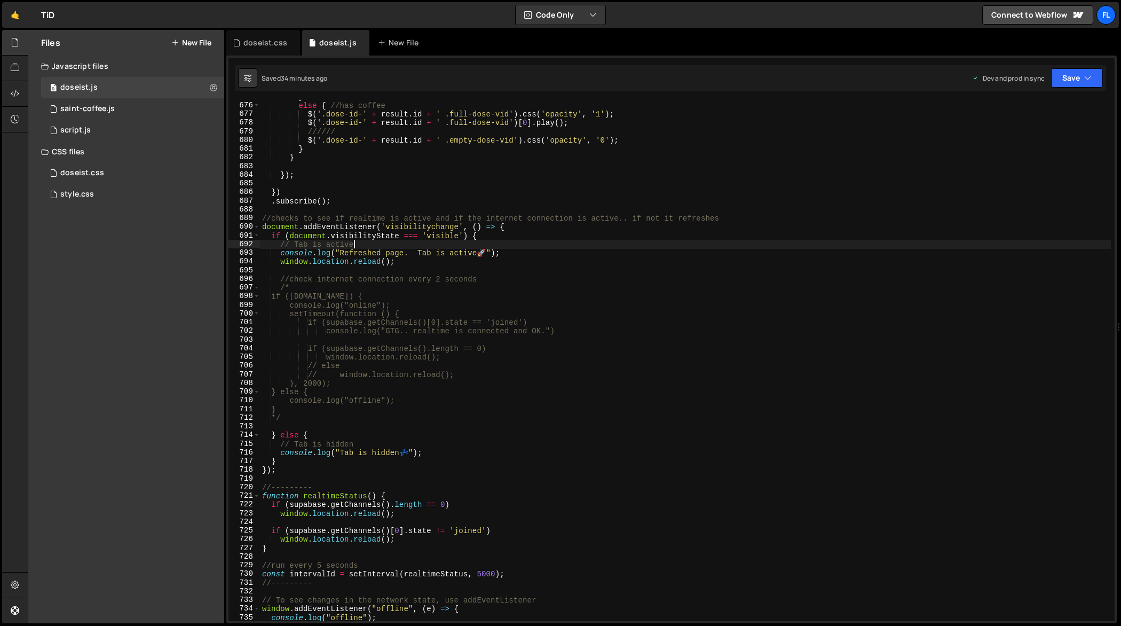
click at [506, 246] on div "} else { //has coffee $ ( '.dose-id-' + result . id + ' .full-dose-vid' ) . css…" at bounding box center [686, 361] width 852 height 539
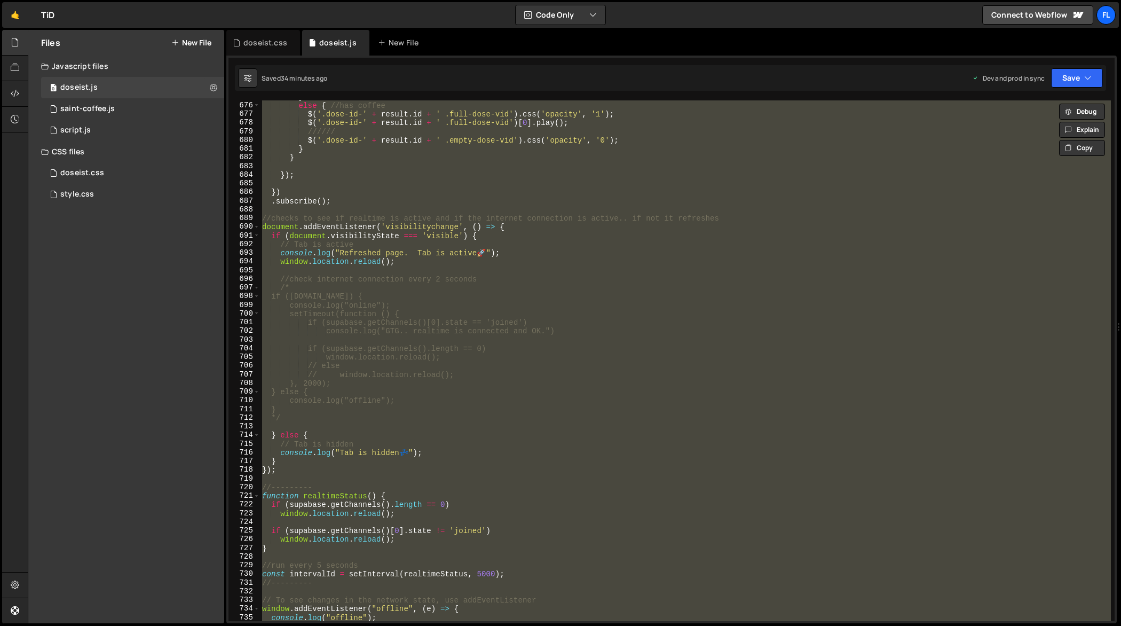
paste textarea
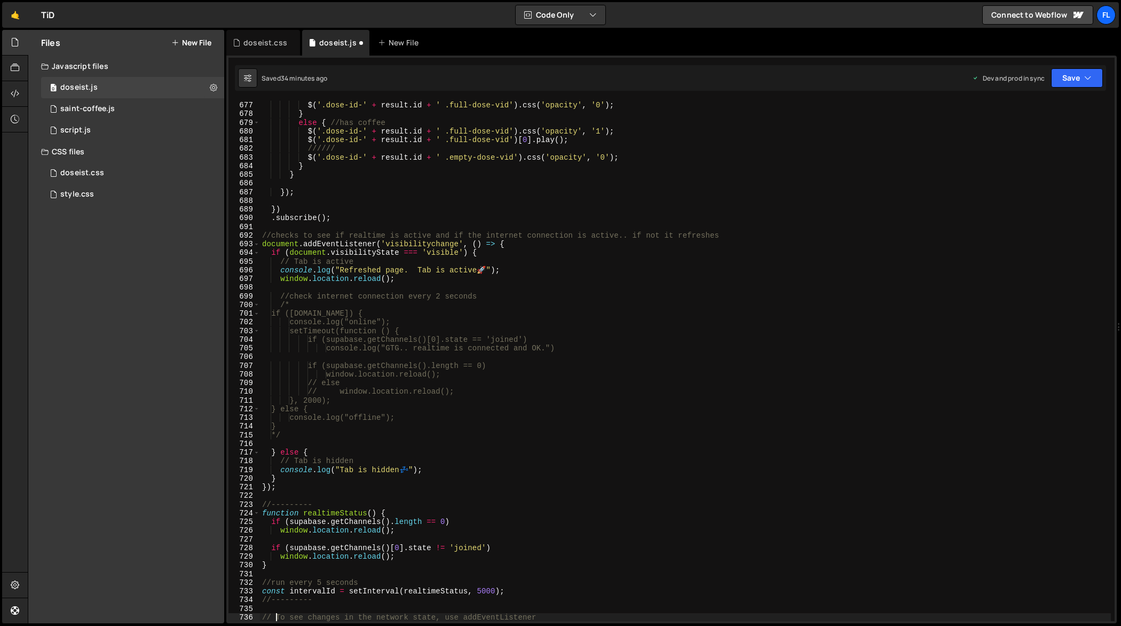
scroll to position [5899, 0]
click at [531, 235] on div "////// $ ( '.dose-id-' + result . id + ' .full-dose-vid' ) . css ( 'opacity' , …" at bounding box center [686, 361] width 852 height 539
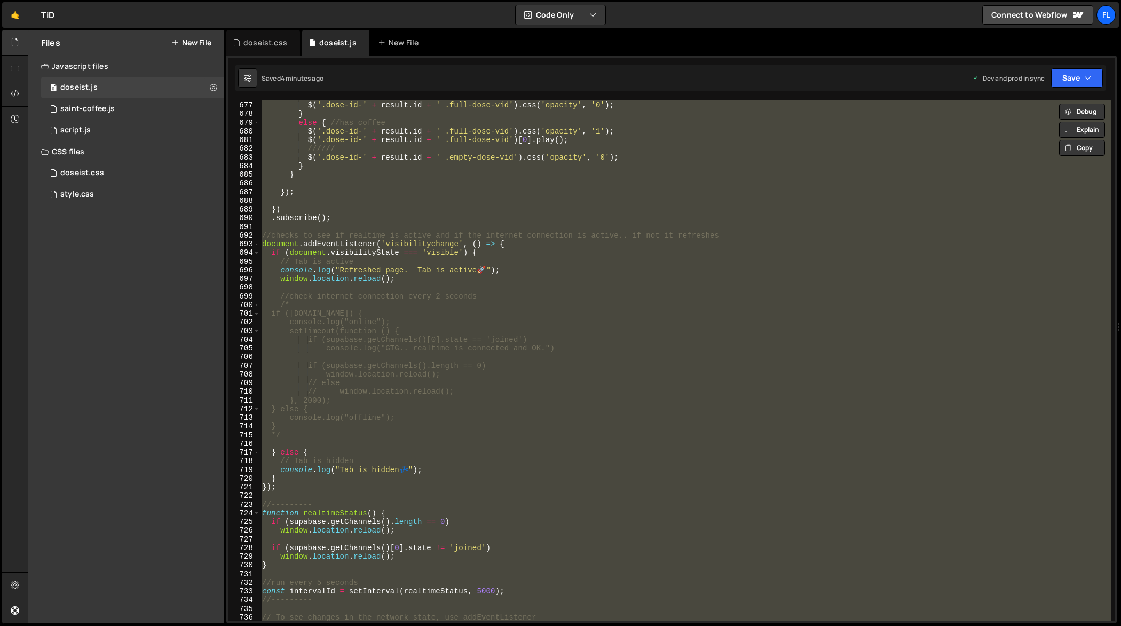
paste textarea
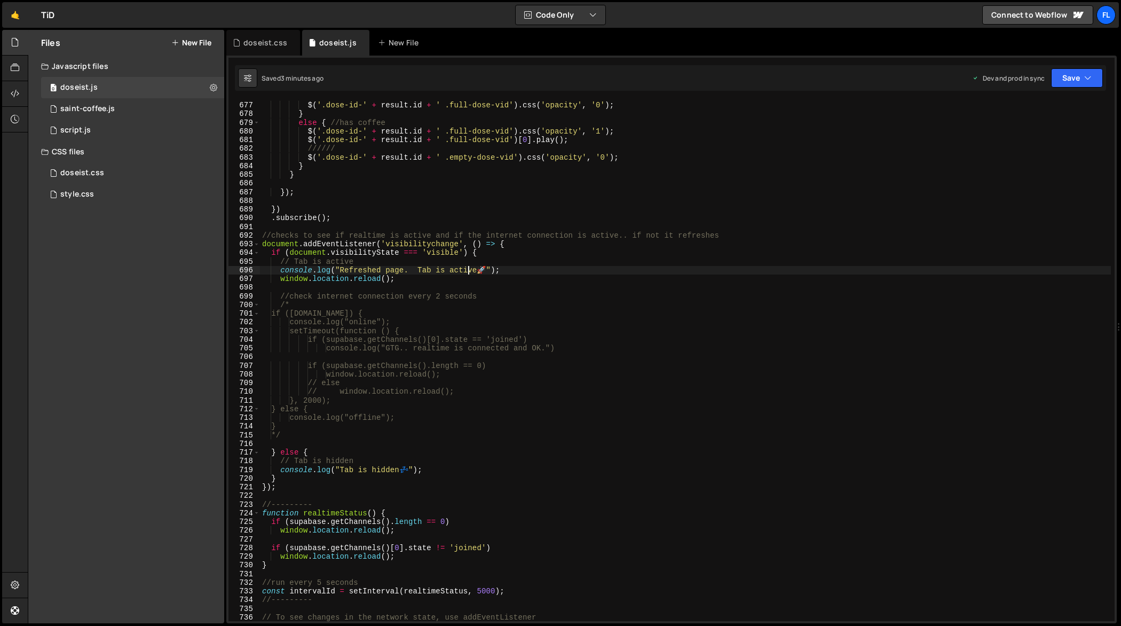
click at [469, 268] on div "////// $ ( '.dose-id-' + result . id + ' .full-dose-vid' ) . css ( 'opacity' , …" at bounding box center [686, 361] width 852 height 539
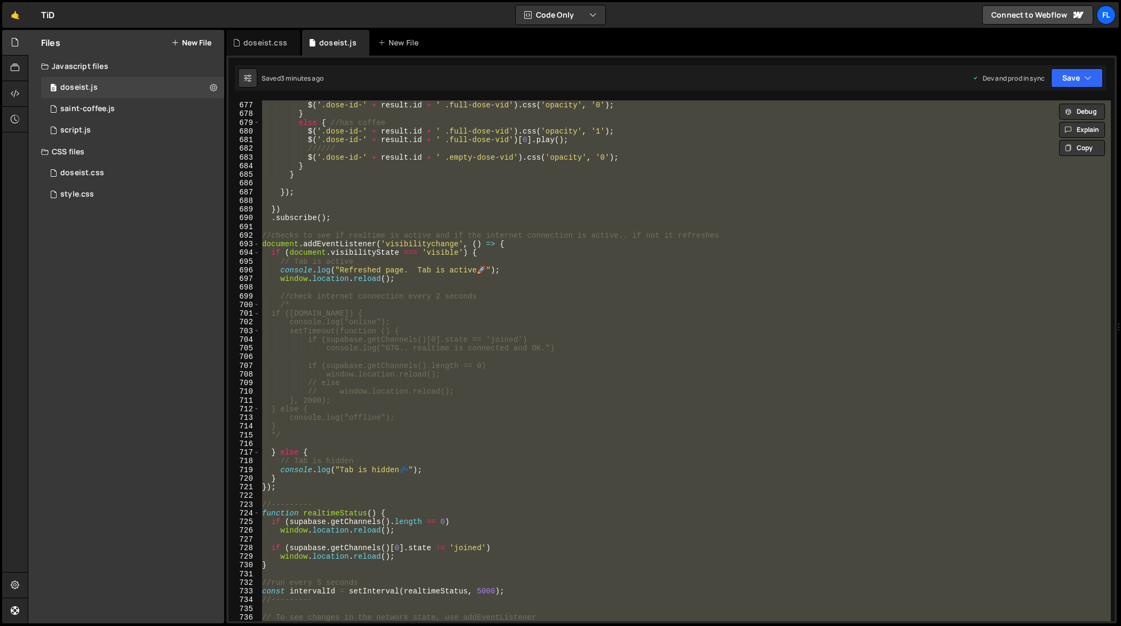
paste textarea
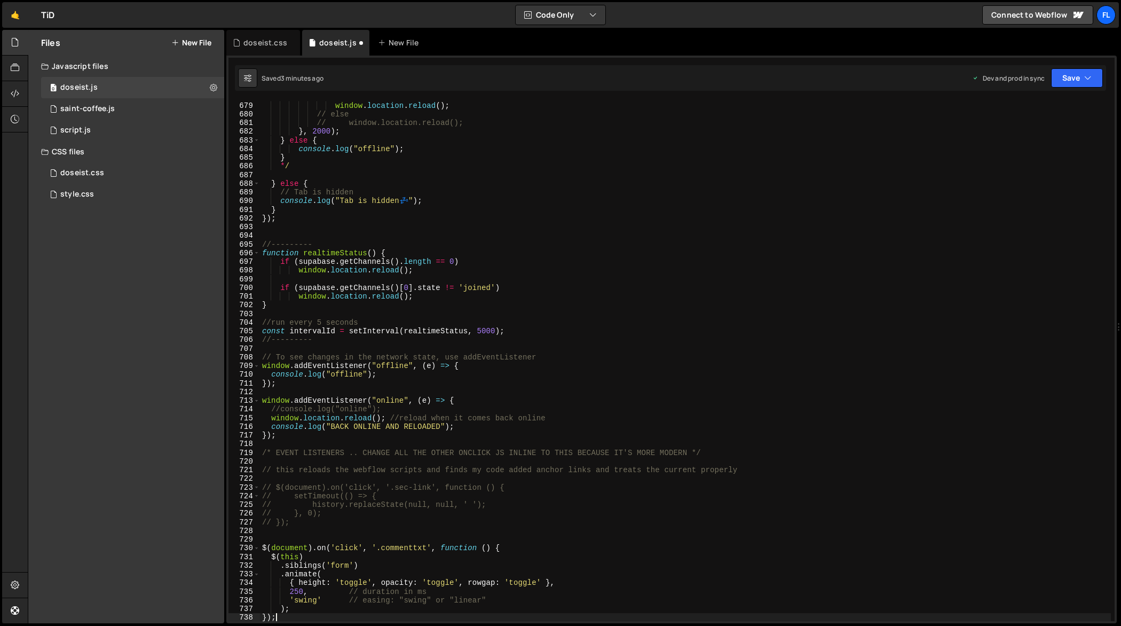
scroll to position [5917, 0]
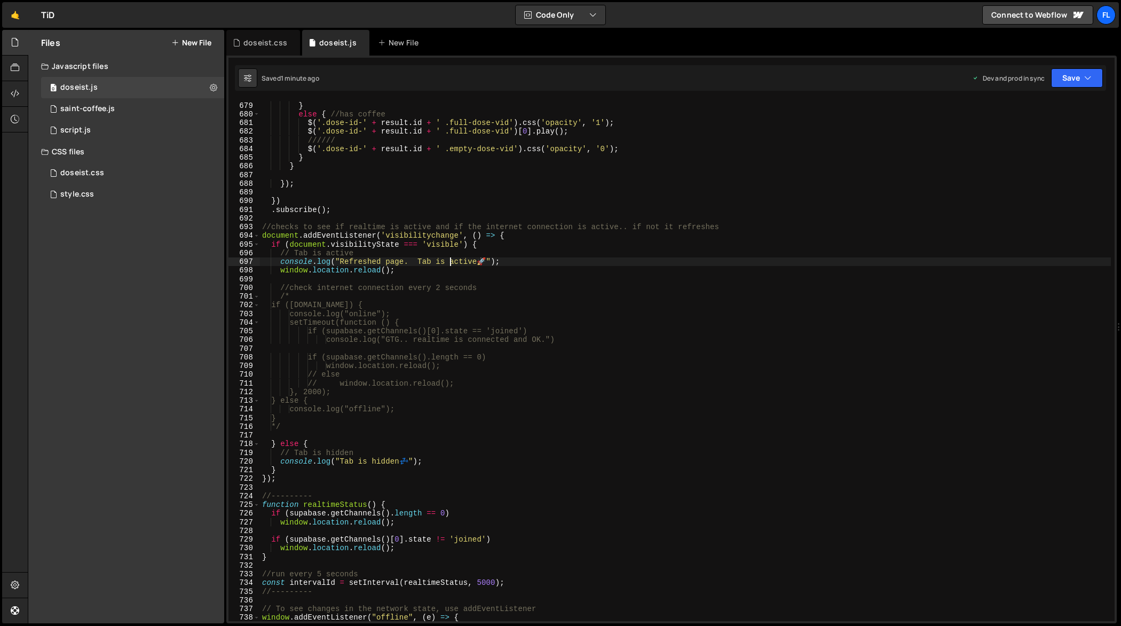
click at [452, 259] on div "$ ( '.dose-id-' + result . id + ' .full-dose-vid' ) . css ( 'opacity' , '0' ) ;…" at bounding box center [686, 361] width 852 height 539
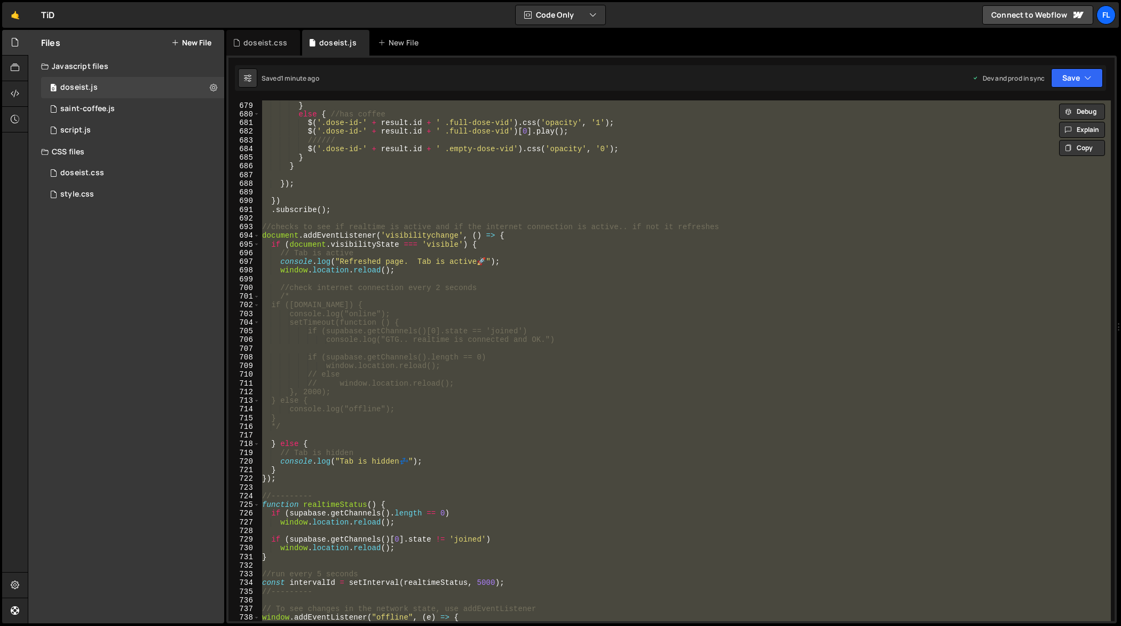
paste textarea
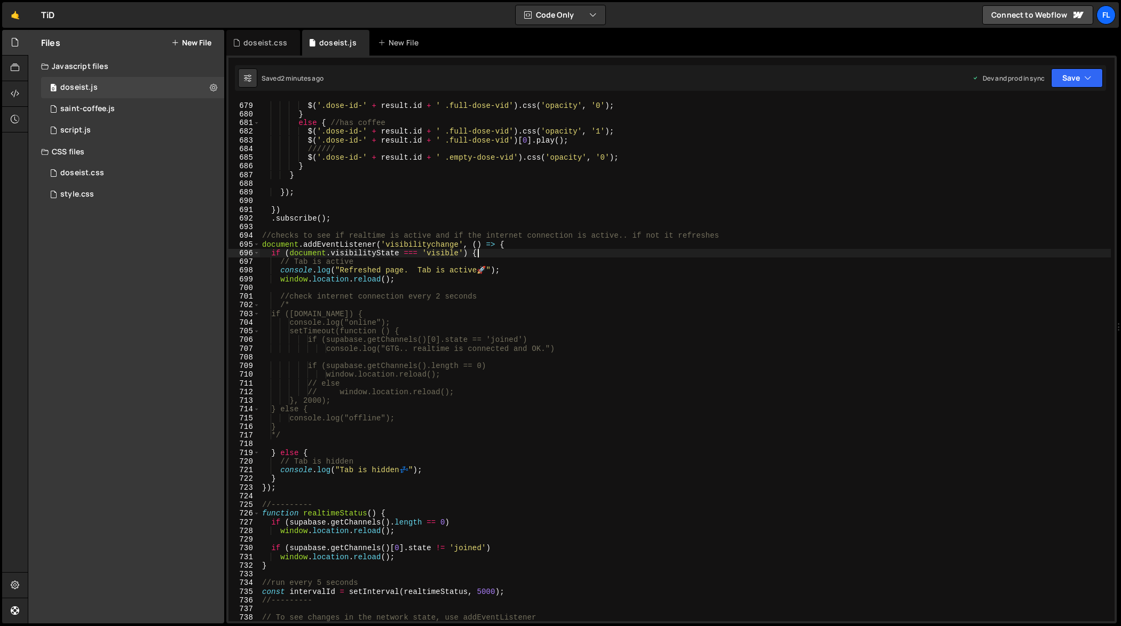
click at [476, 254] on div "////// $ ( '.dose-id-' + result . id + ' .full-dose-vid' ) . css ( 'opacity' , …" at bounding box center [686, 361] width 852 height 539
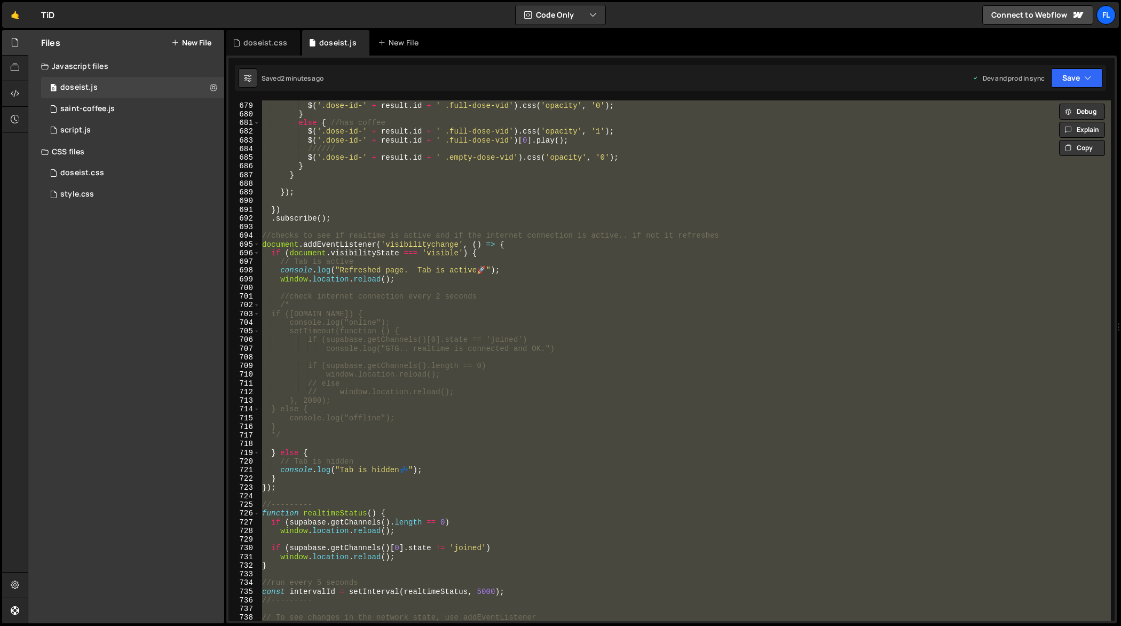
paste textarea
type textarea "});"
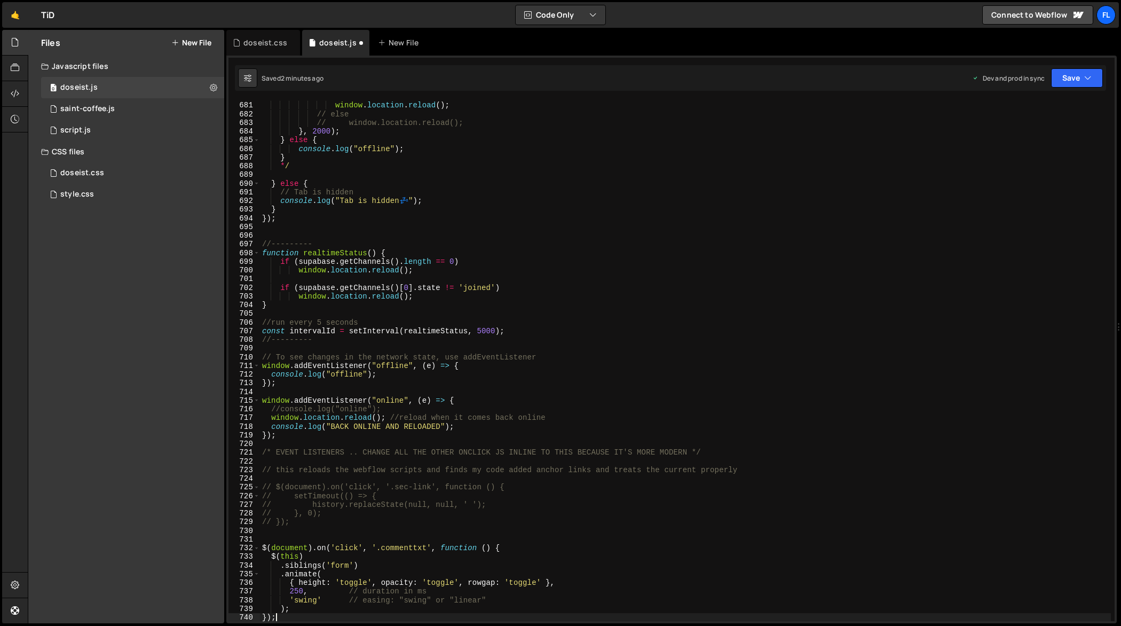
scroll to position [5934, 0]
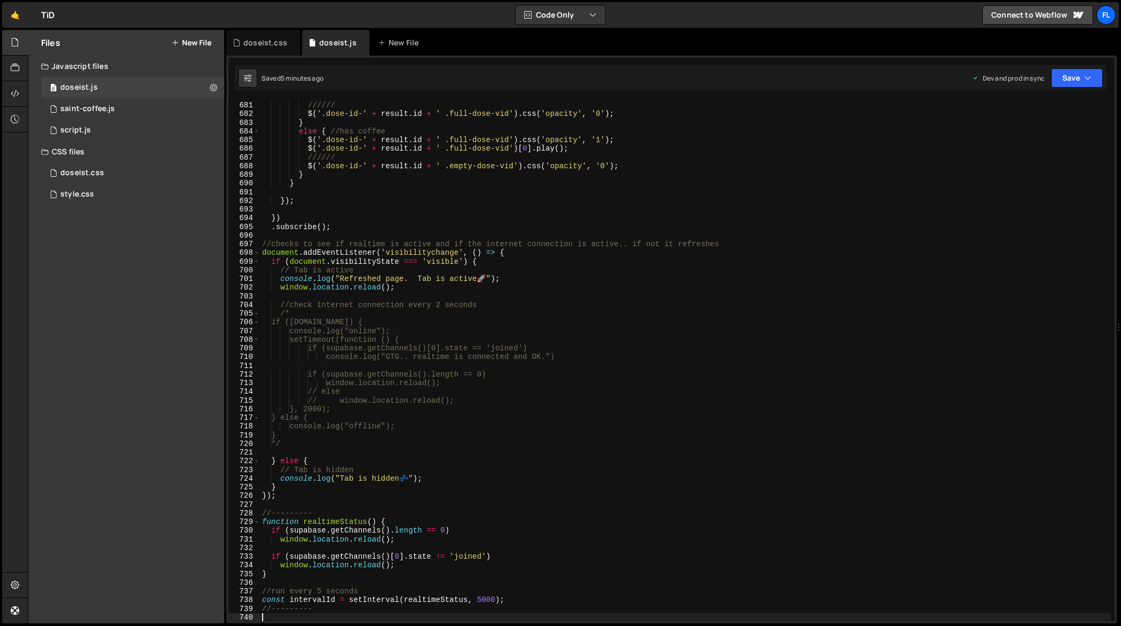
click at [405, 254] on div ". play ( ) ; //make sure video plays again if it has already been played throug…" at bounding box center [686, 361] width 852 height 539
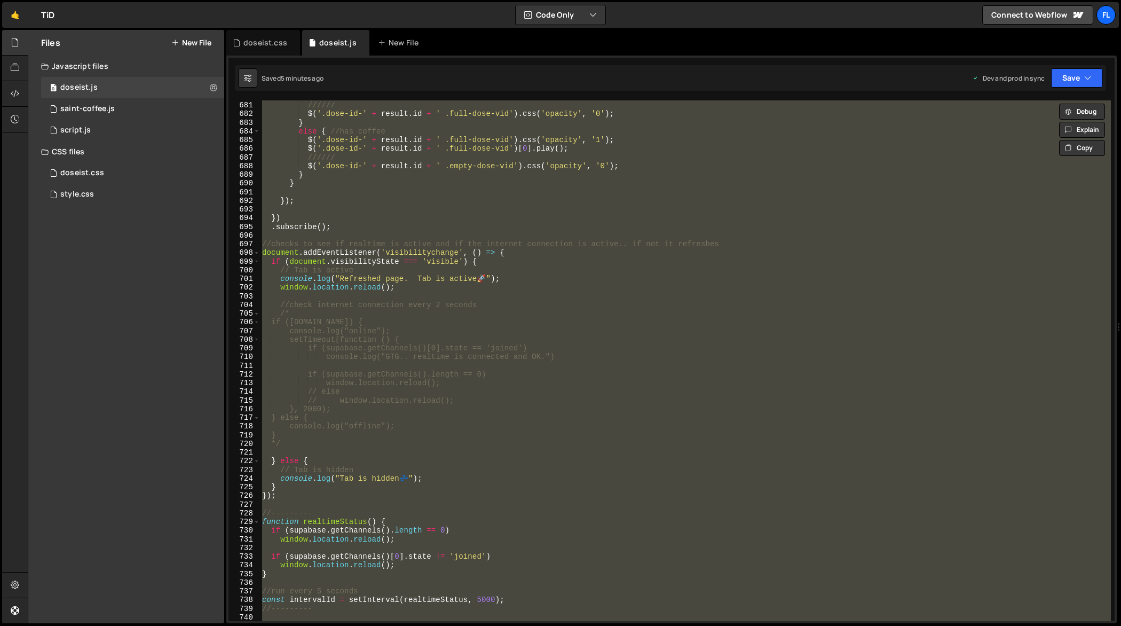
paste textarea
type textarea "});"
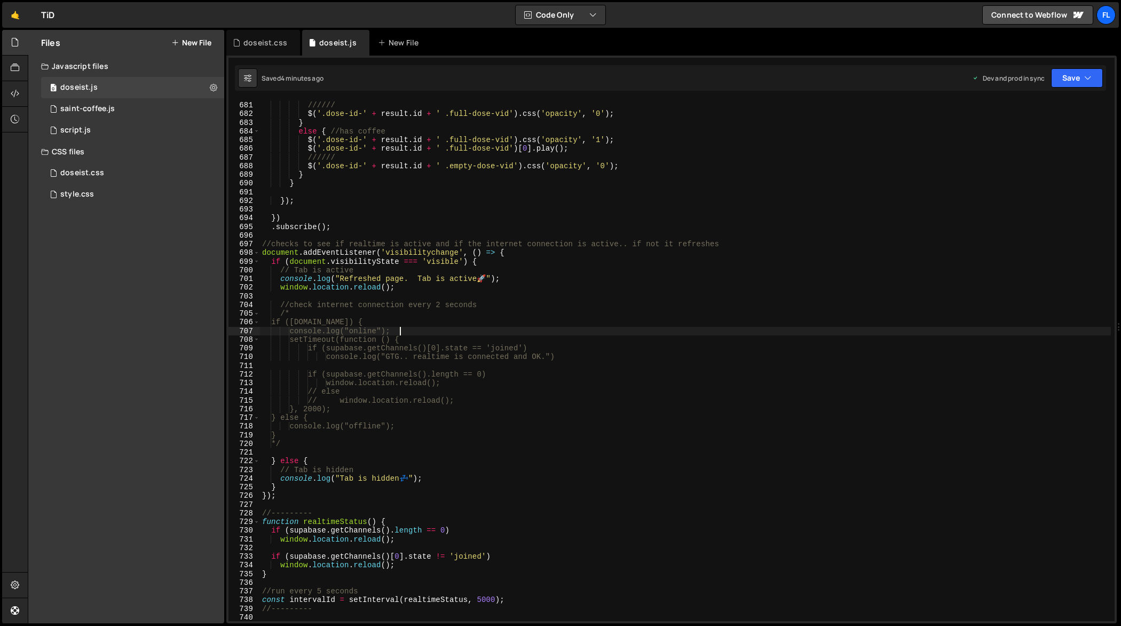
click at [493, 332] on div ". play ( ) ; //make sure video plays again if it has already been played throug…" at bounding box center [686, 361] width 852 height 539
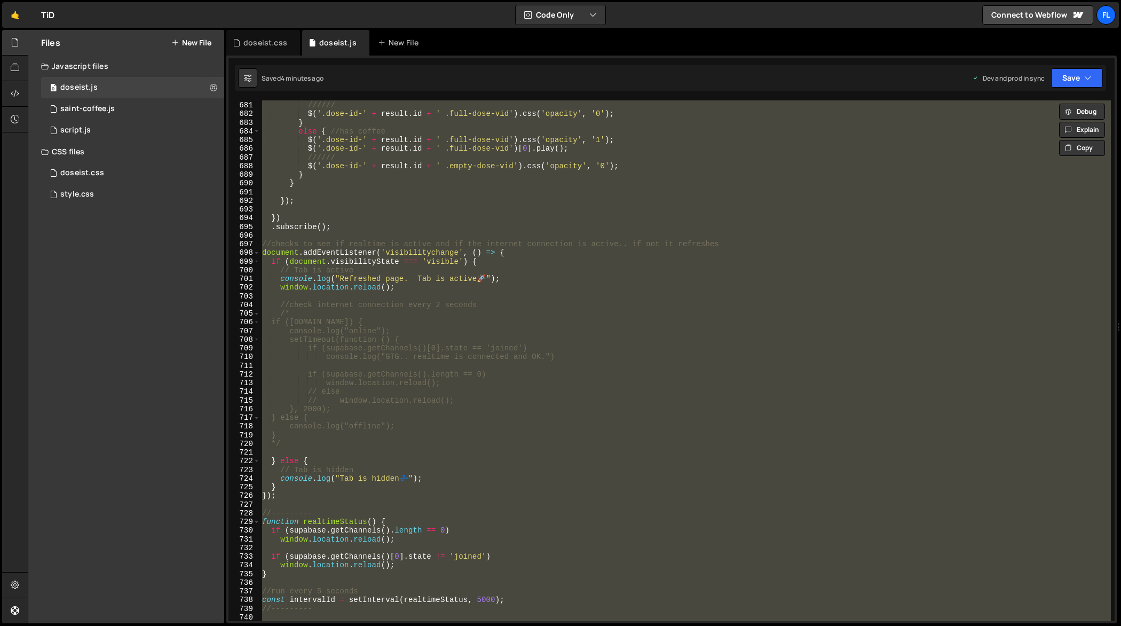
paste textarea
type textarea "});"
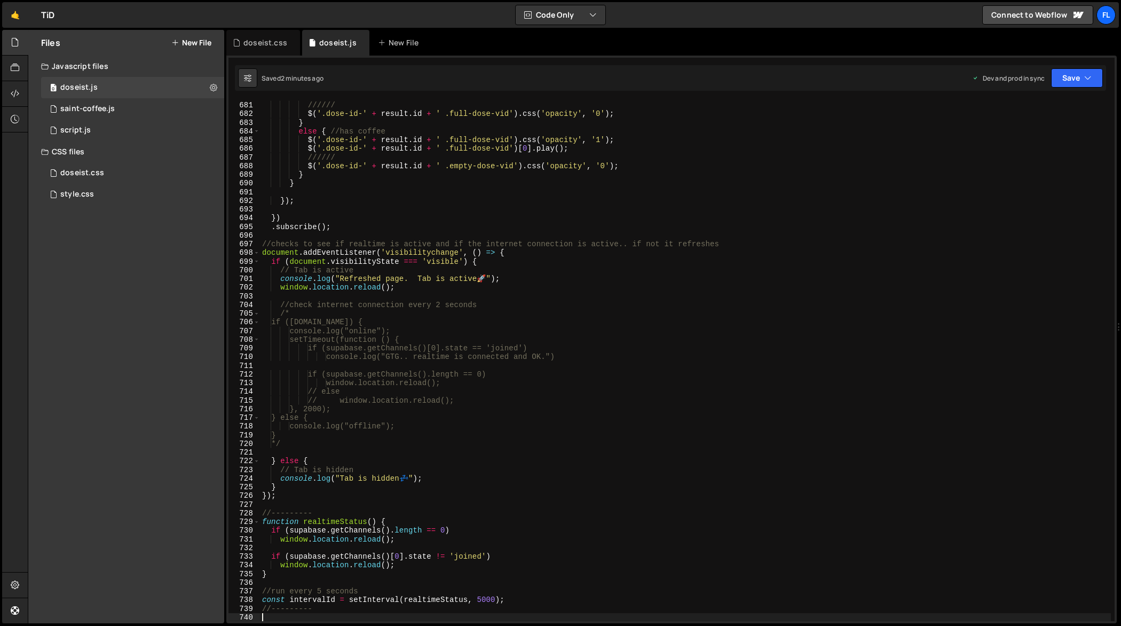
click at [455, 226] on div ". play ( ) ; //make sure video plays again if it has already been played throug…" at bounding box center [686, 361] width 852 height 539
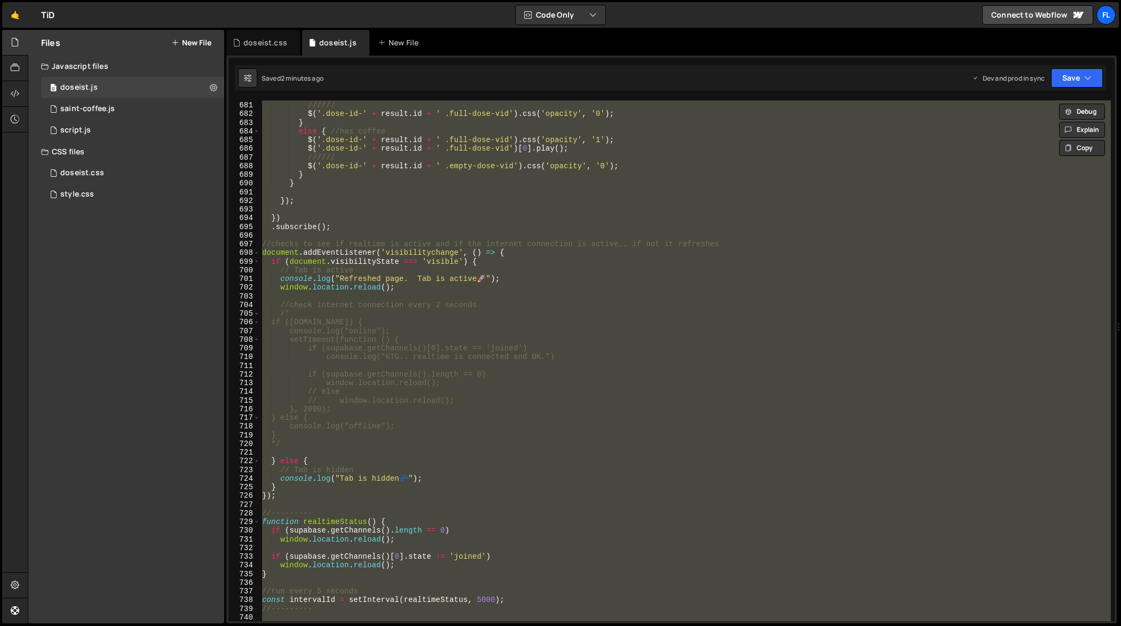
paste textarea
type textarea "});"
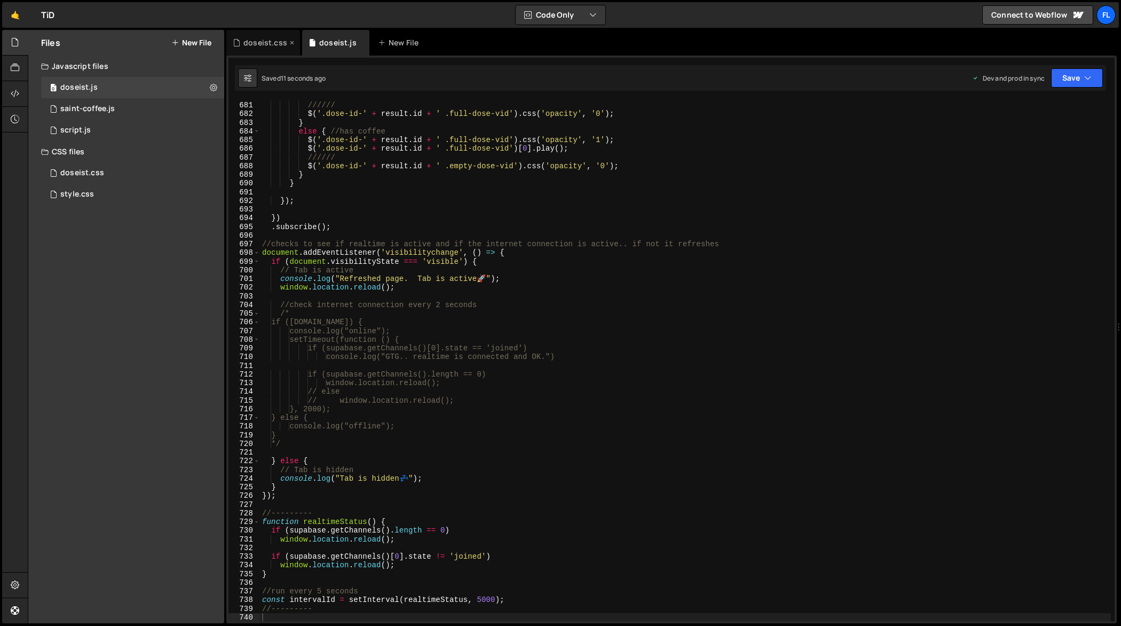
click at [274, 38] on div "doseist.css" at bounding box center [265, 42] width 44 height 11
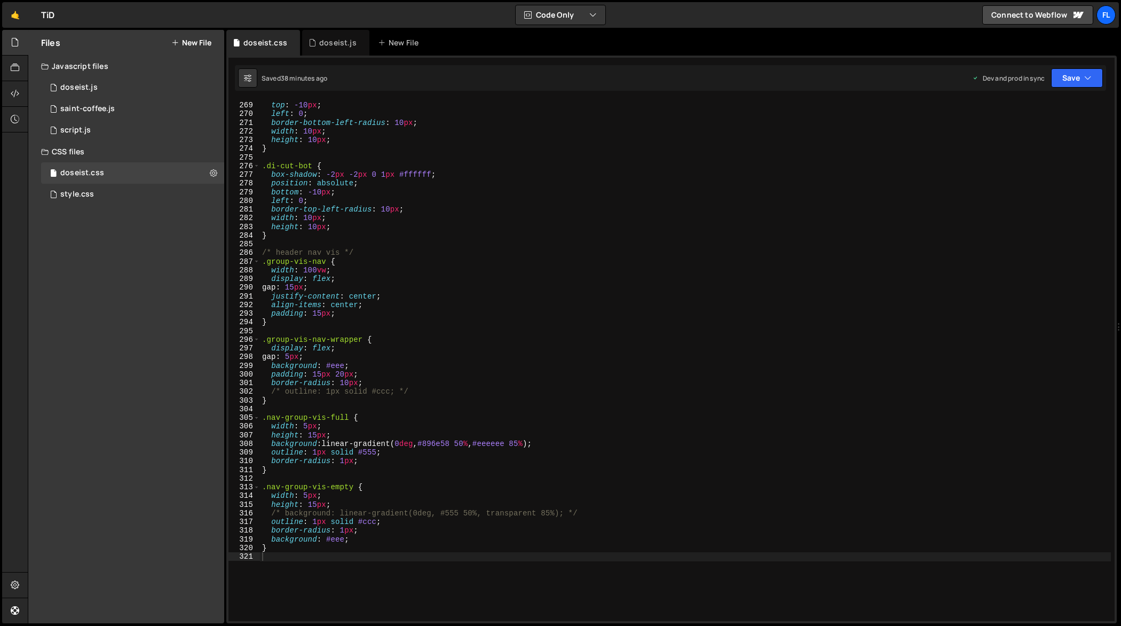
click at [398, 257] on div "position : absolute ; top : -10 px ; left : 0 ; border-bottom-left-radius : 10 …" at bounding box center [686, 361] width 852 height 539
type textarea "}"
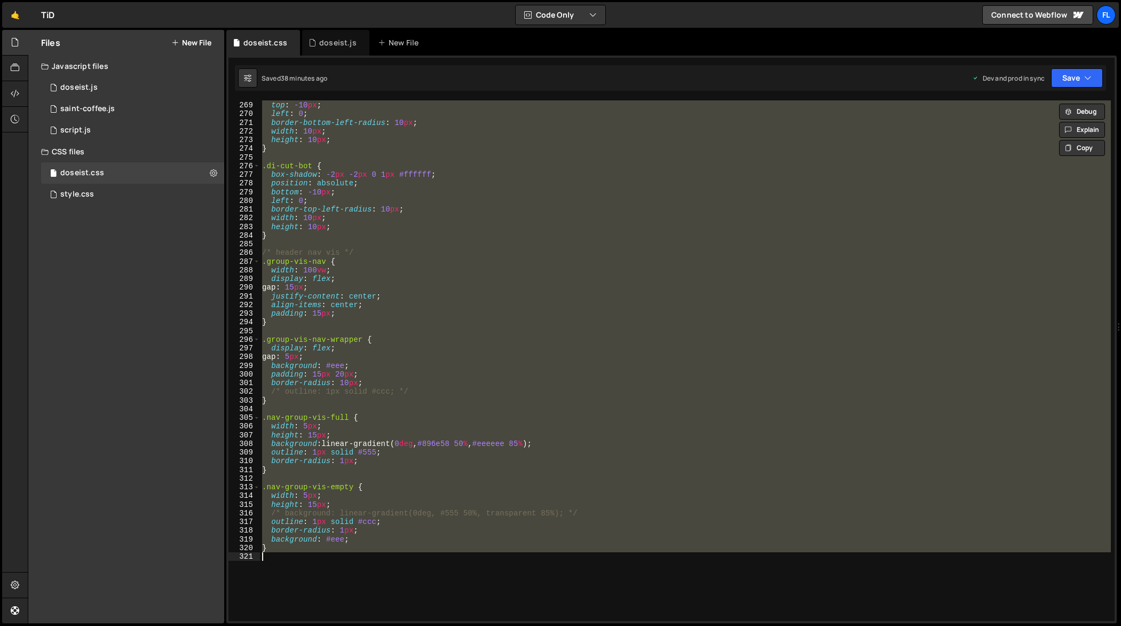
paste textarea
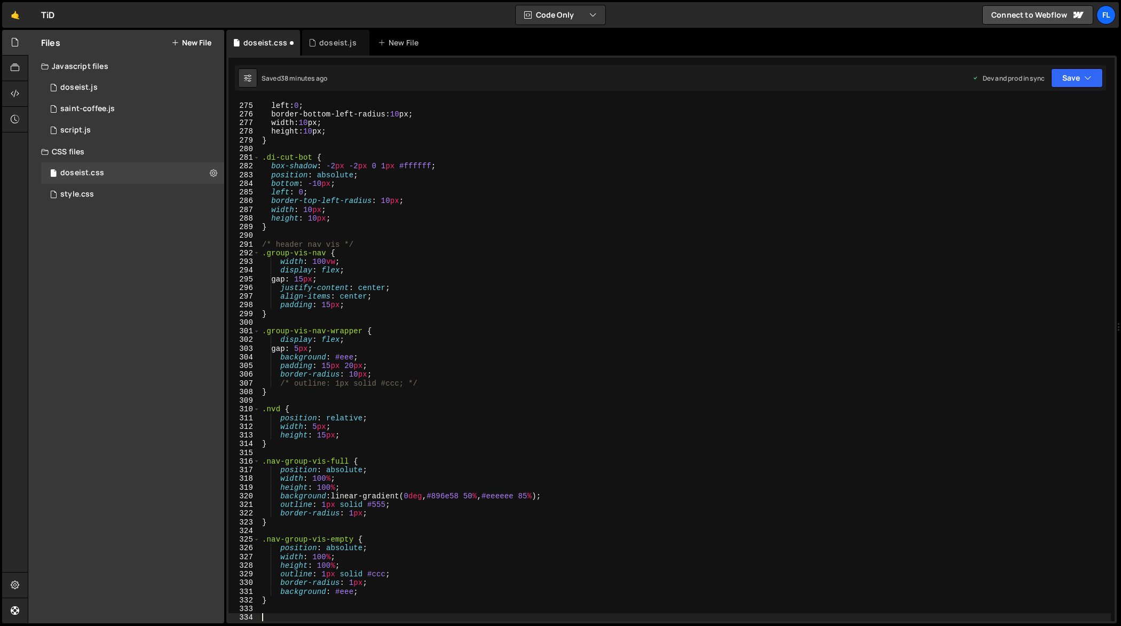
scroll to position [2377, 0]
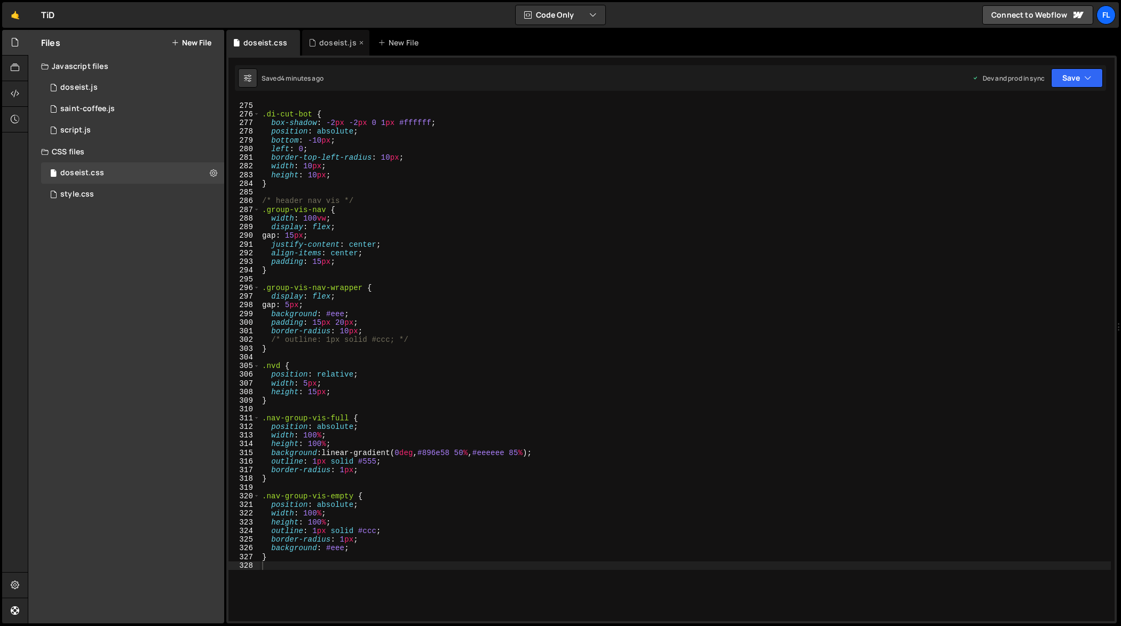
click at [330, 40] on div "doseist.js" at bounding box center [337, 42] width 37 height 11
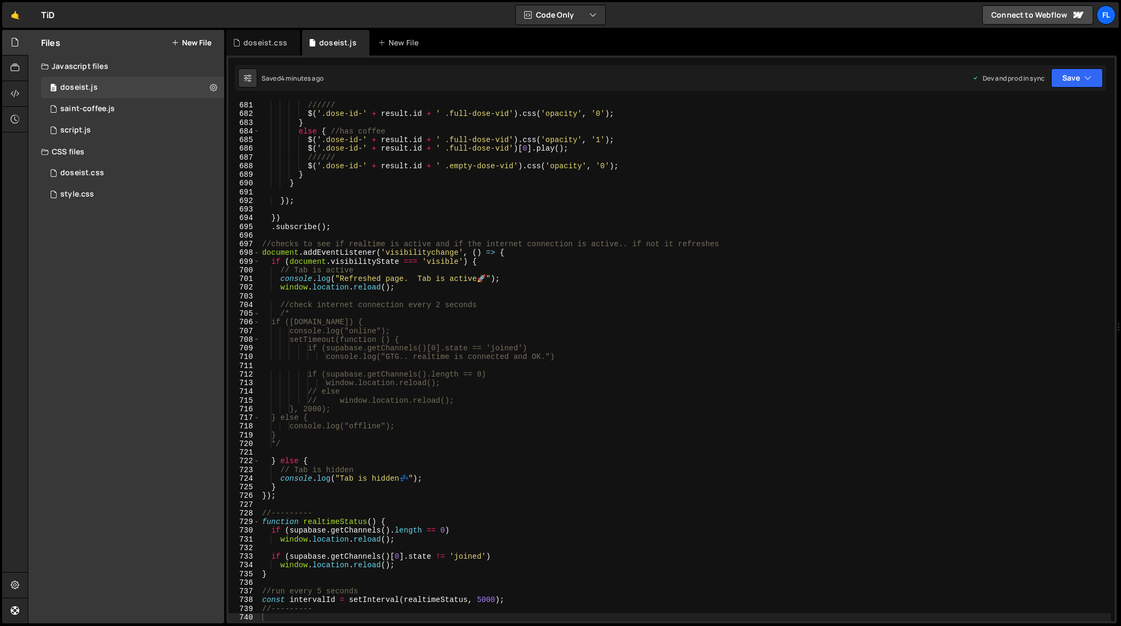
click at [519, 310] on div ". play ( ) ; //make sure video plays again if it has already been played throug…" at bounding box center [686, 361] width 852 height 539
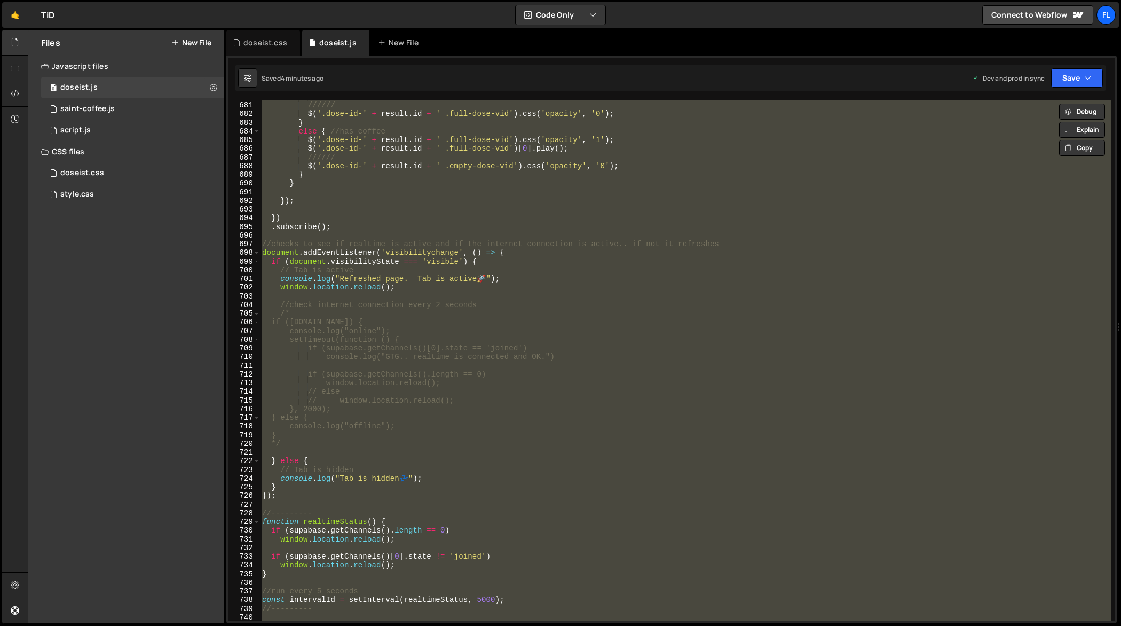
paste textarea
type textarea "});"
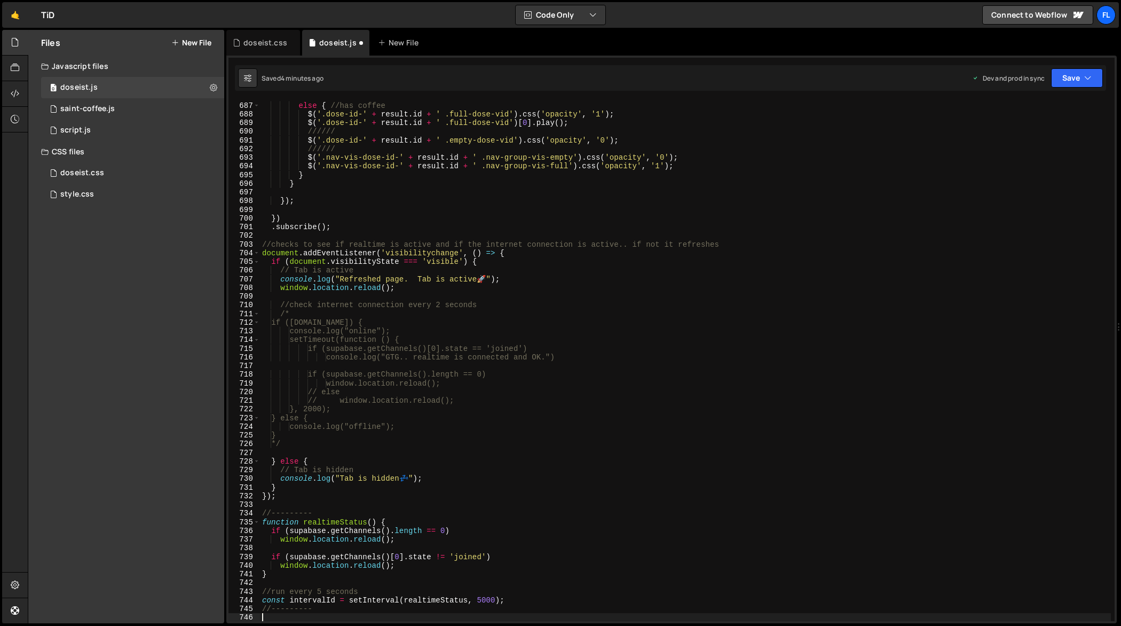
scroll to position [5986, 0]
click at [256, 45] on div "doseist.css" at bounding box center [265, 42] width 44 height 11
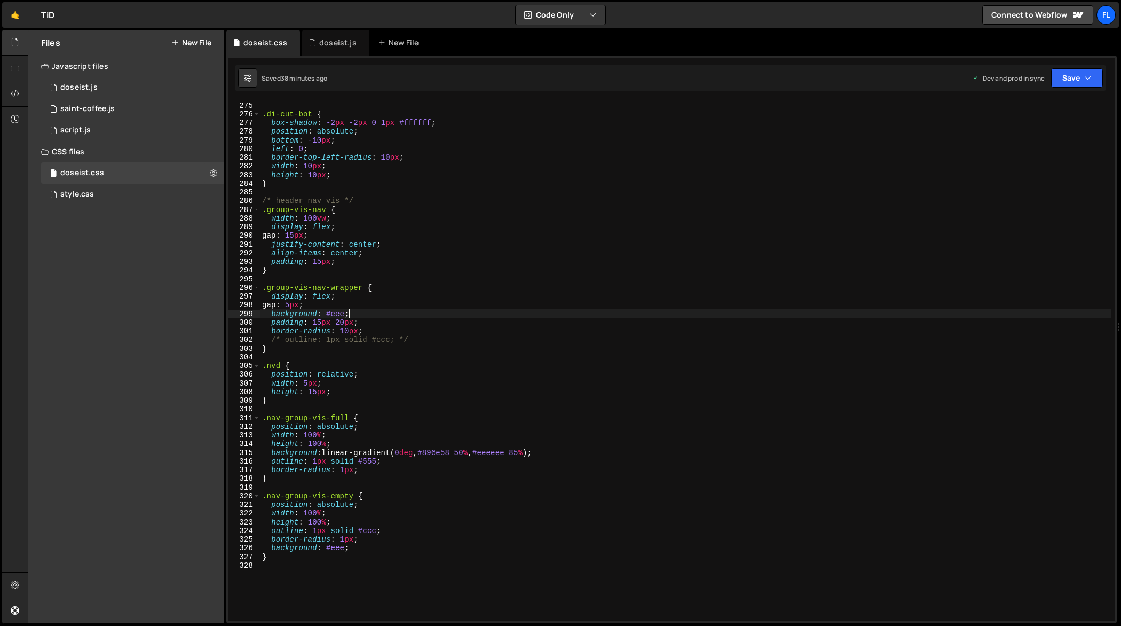
click at [455, 317] on div "} .di-cut-bot { box-shadow : -2 px -2 px 0 1 px #ffffff ; position : absolute ;…" at bounding box center [686, 361] width 852 height 539
type textarea "}"
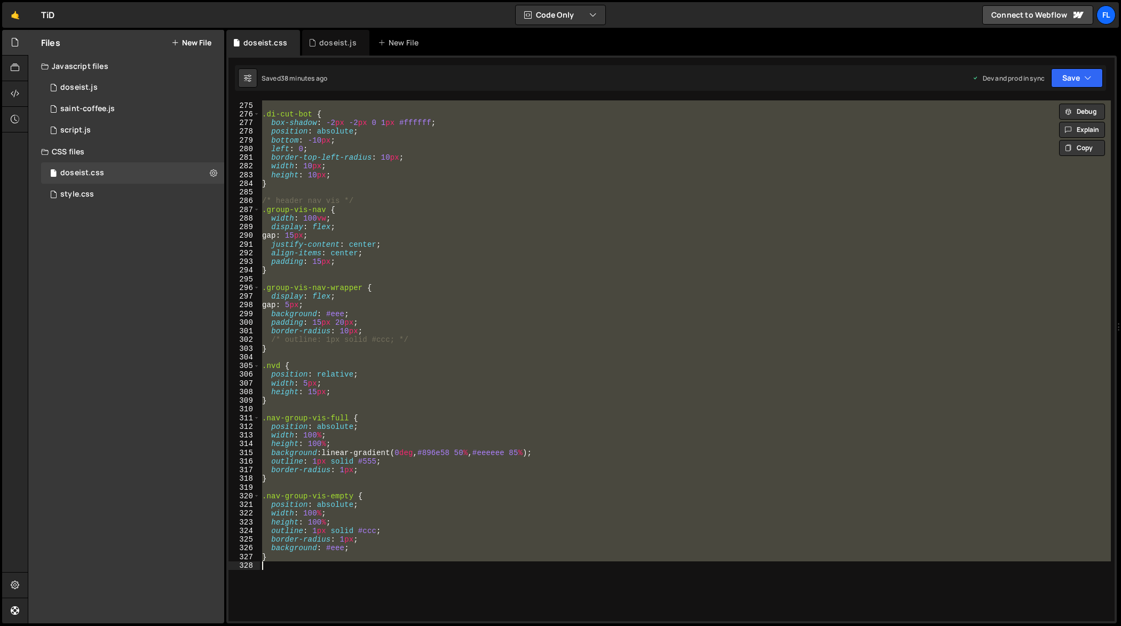
paste textarea
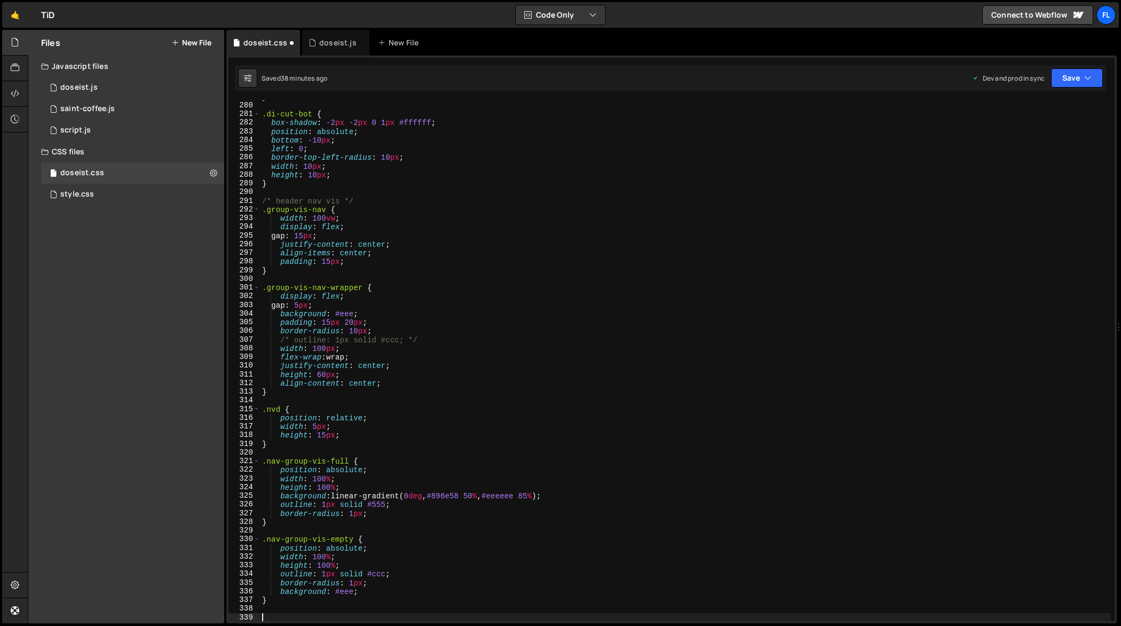
scroll to position [2420, 0]
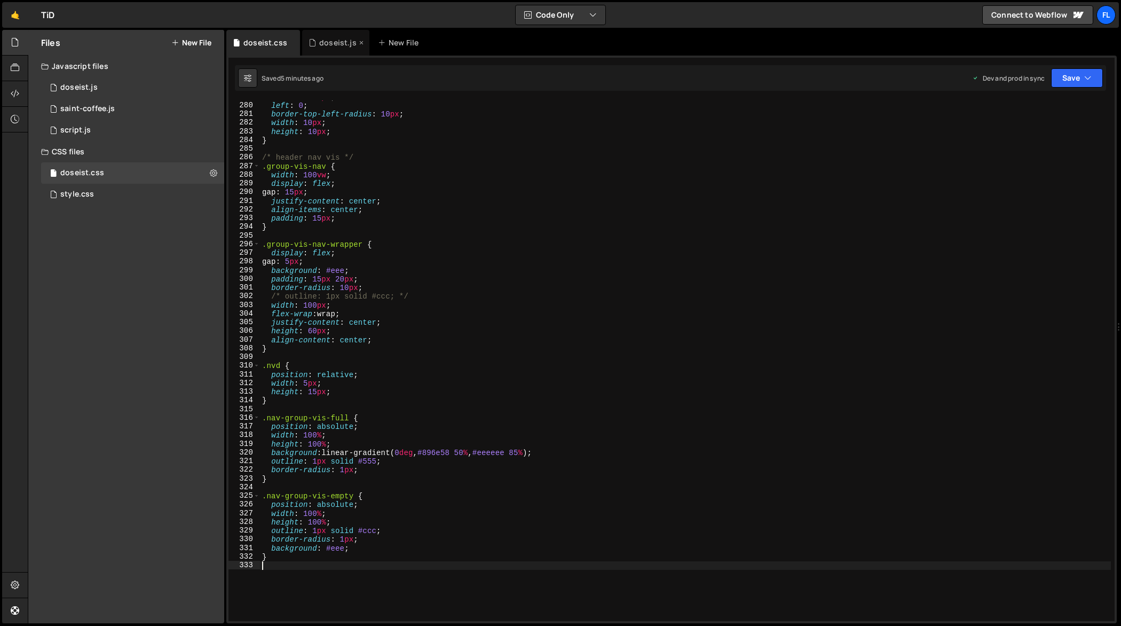
click at [328, 44] on div "doseist.js" at bounding box center [337, 42] width 37 height 11
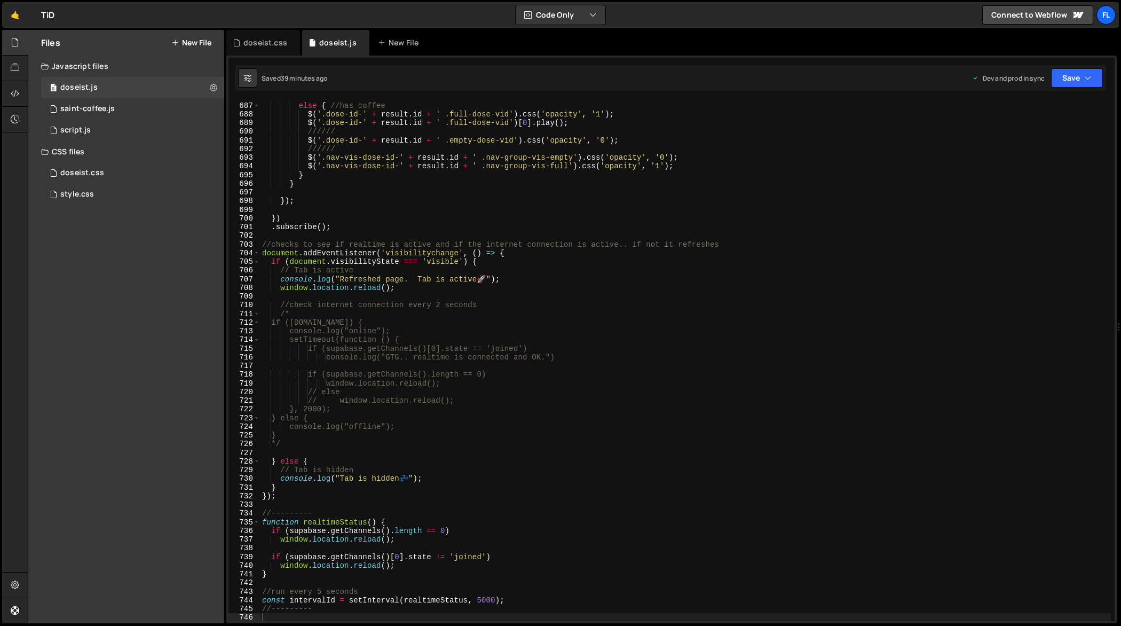
click at [504, 280] on div "} else { //has coffee $ ( '.dose-id-' + result . id + ' .full-dose-vid' ) . css…" at bounding box center [686, 361] width 852 height 539
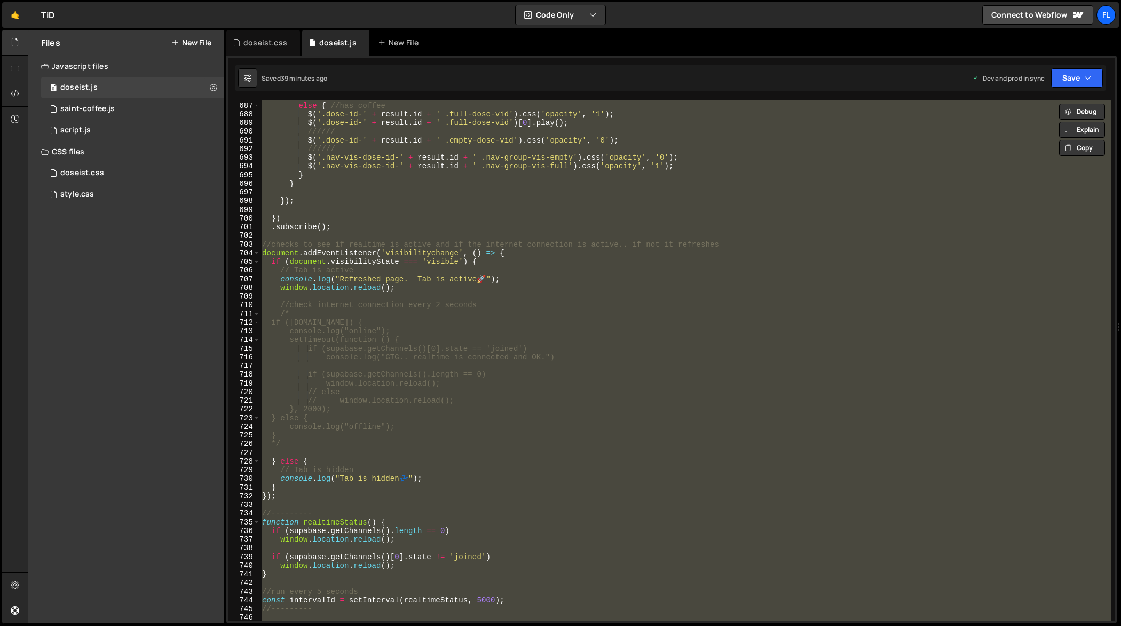
paste textarea
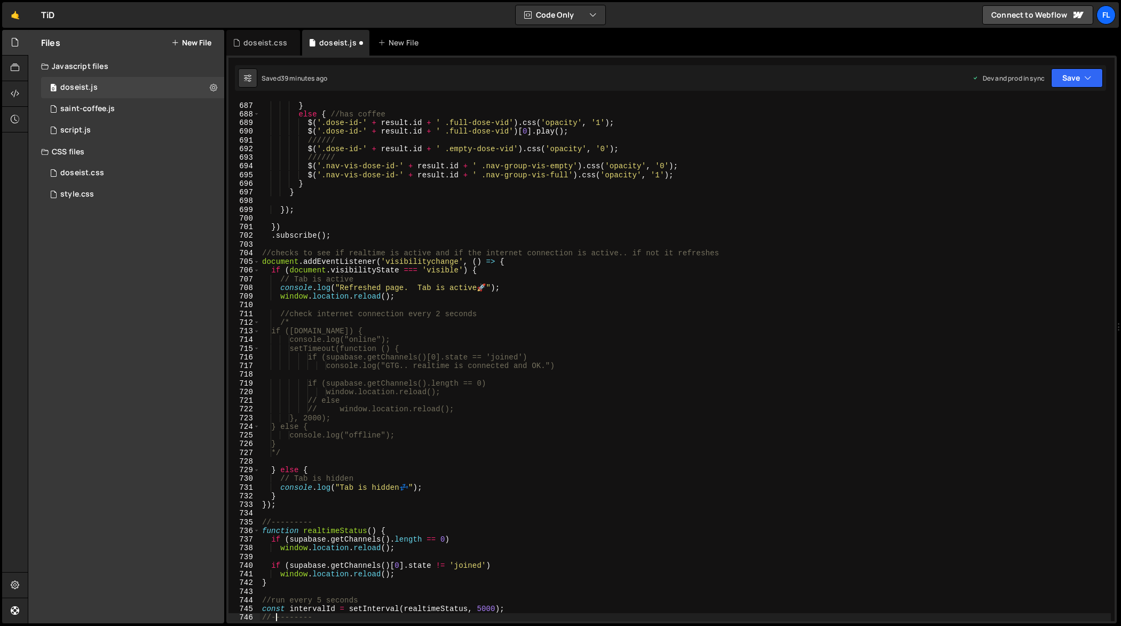
scroll to position [5986, 0]
click at [458, 368] on div "$ ( '.nav-vis-dose-id-' + result . id + ' .nav-group-vis-full' ) . css ( 'opaci…" at bounding box center [686, 361] width 852 height 539
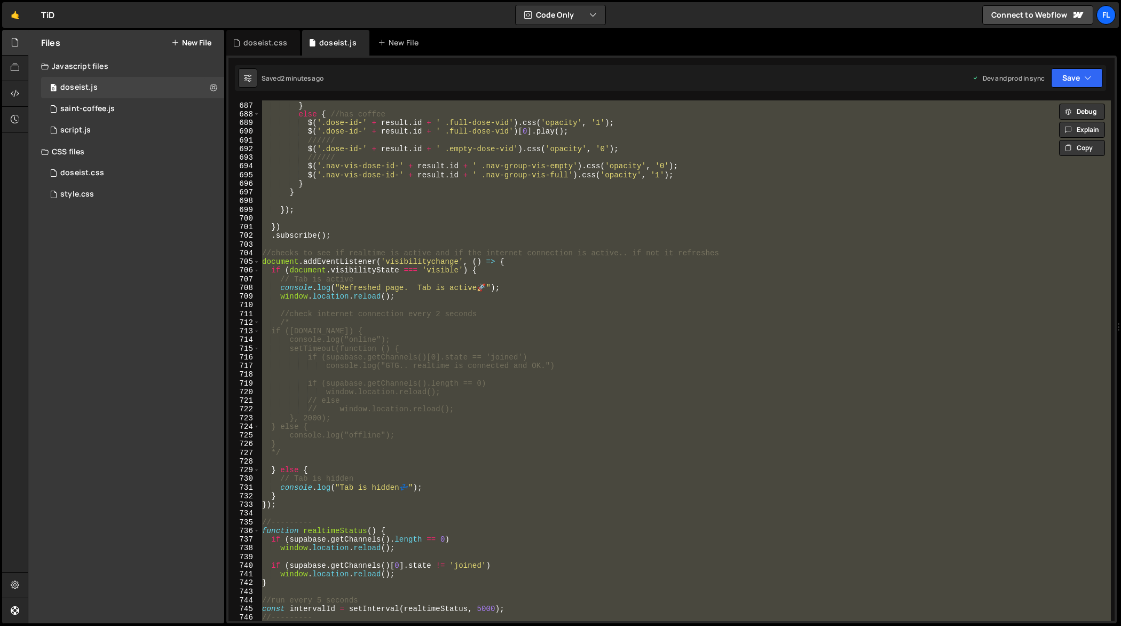
paste textarea
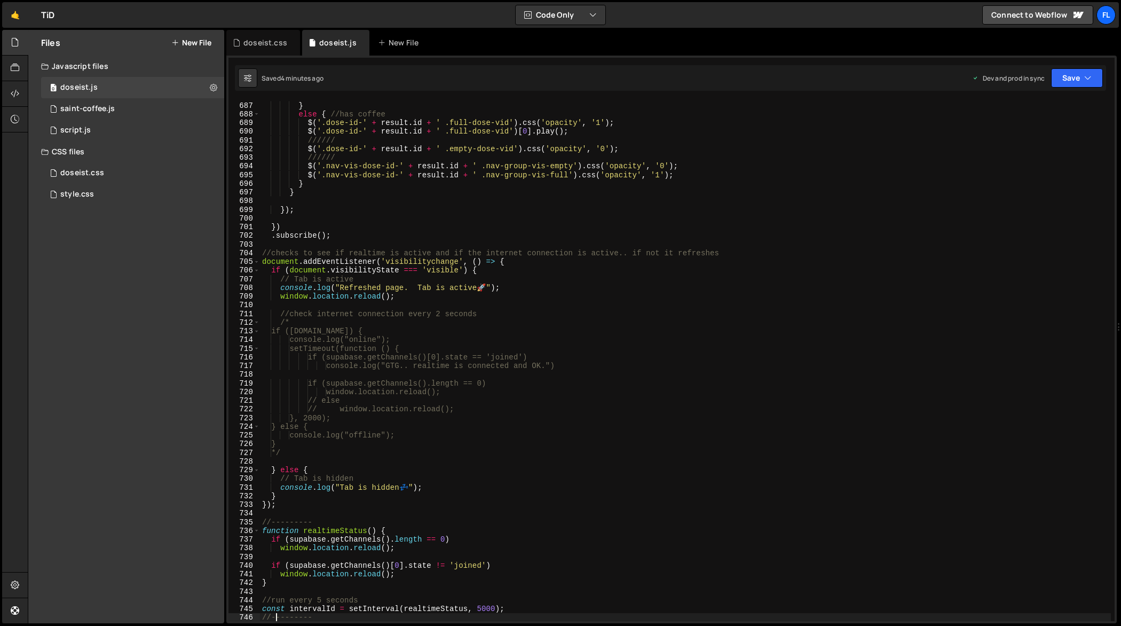
click at [711, 318] on div "$ ( '.nav-vis-dose-id-' + result . id + ' .nav-group-vis-full' ) . css ( 'opaci…" at bounding box center [686, 361] width 852 height 539
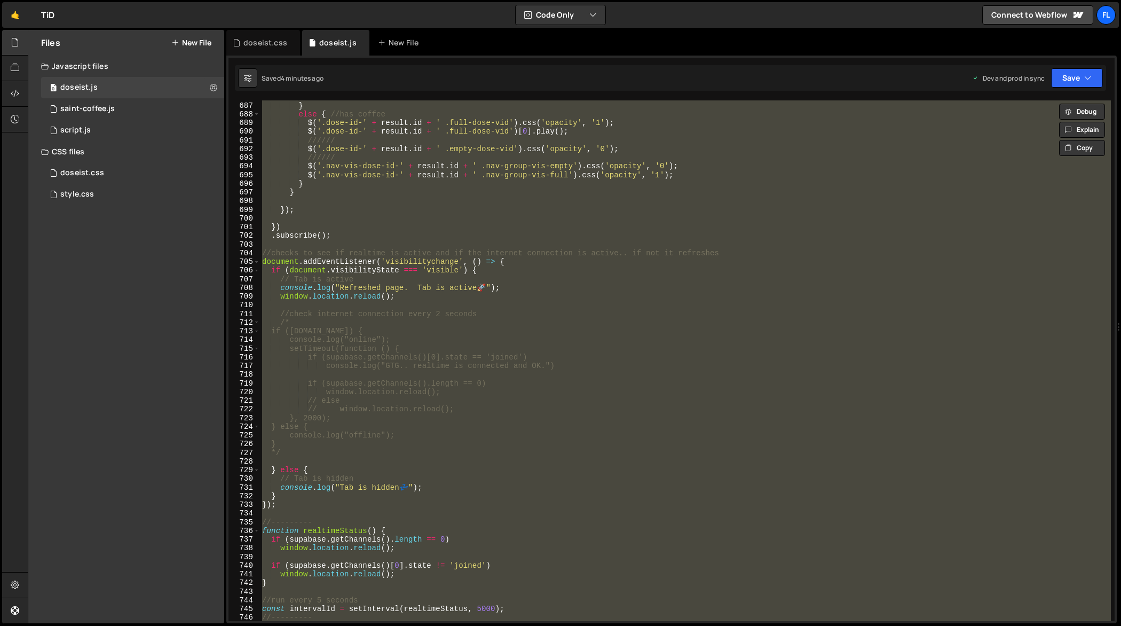
paste textarea
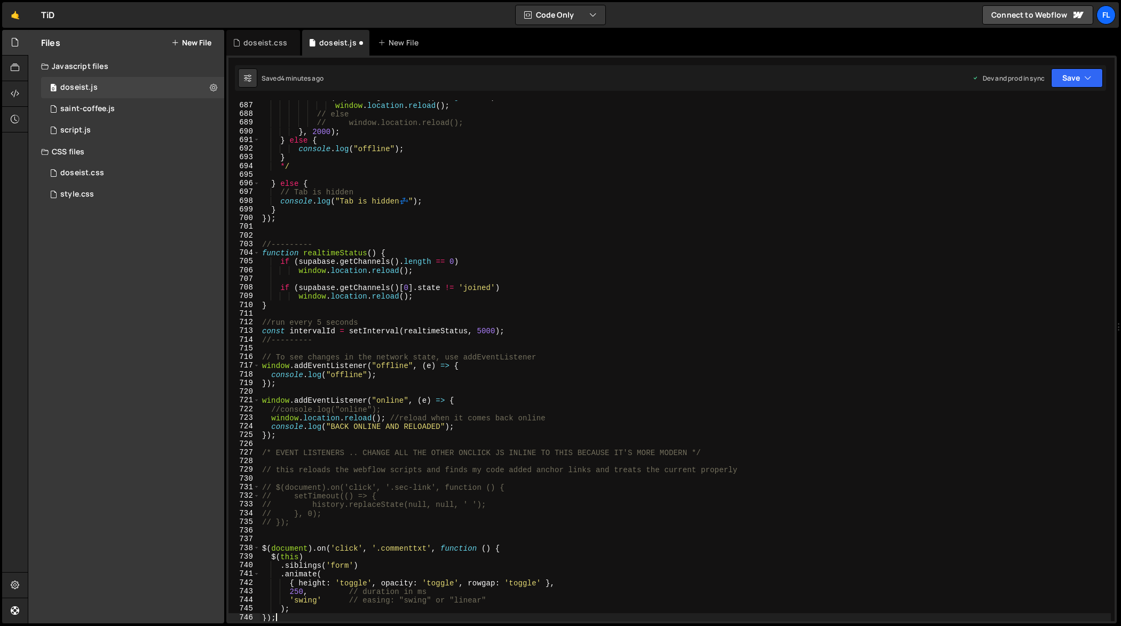
type textarea "const intervalId = setInterval(realtimeStatus, 5000);"
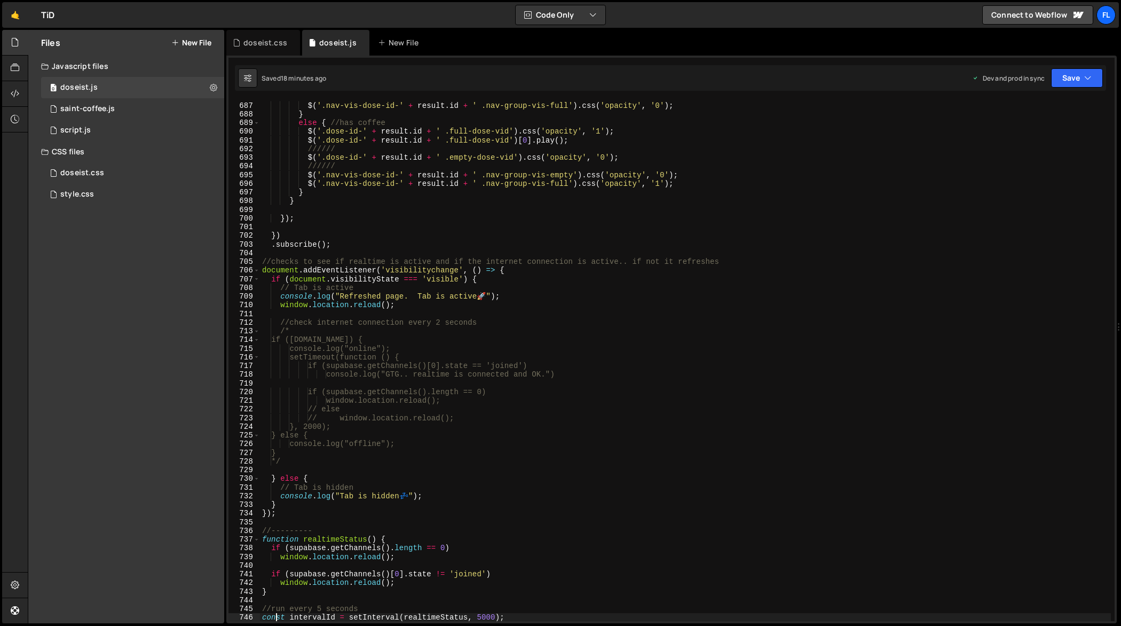
click at [452, 223] on div "$ ( '.nav-vis-dose-id-' + result . id + ' .nav-group-vis-empty' ) . css ( 'opac…" at bounding box center [686, 361] width 852 height 539
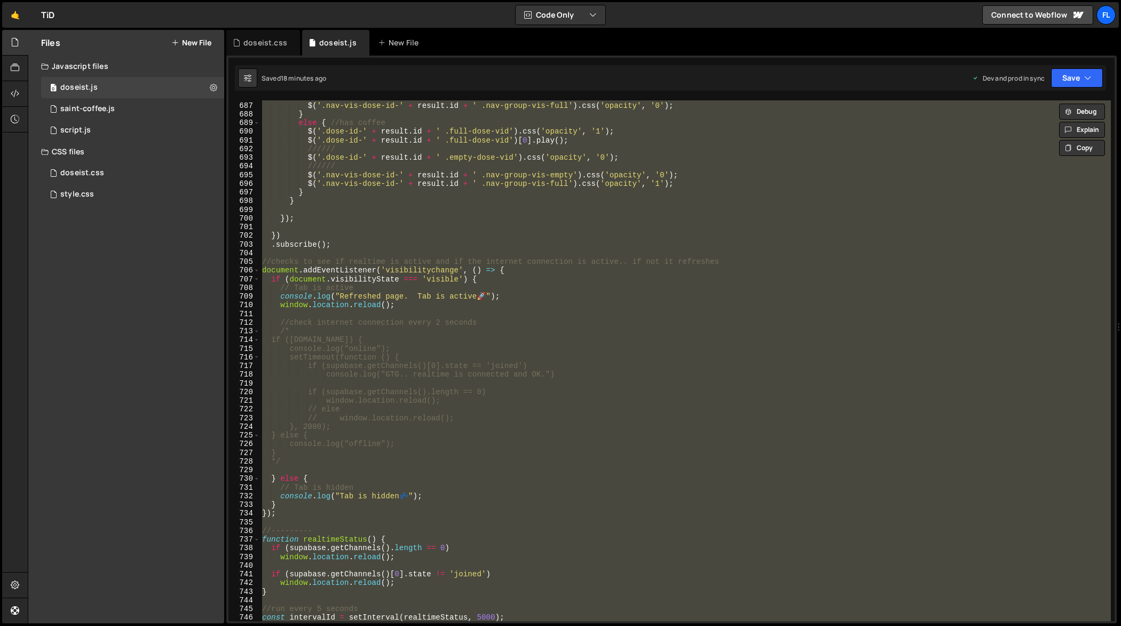
paste textarea
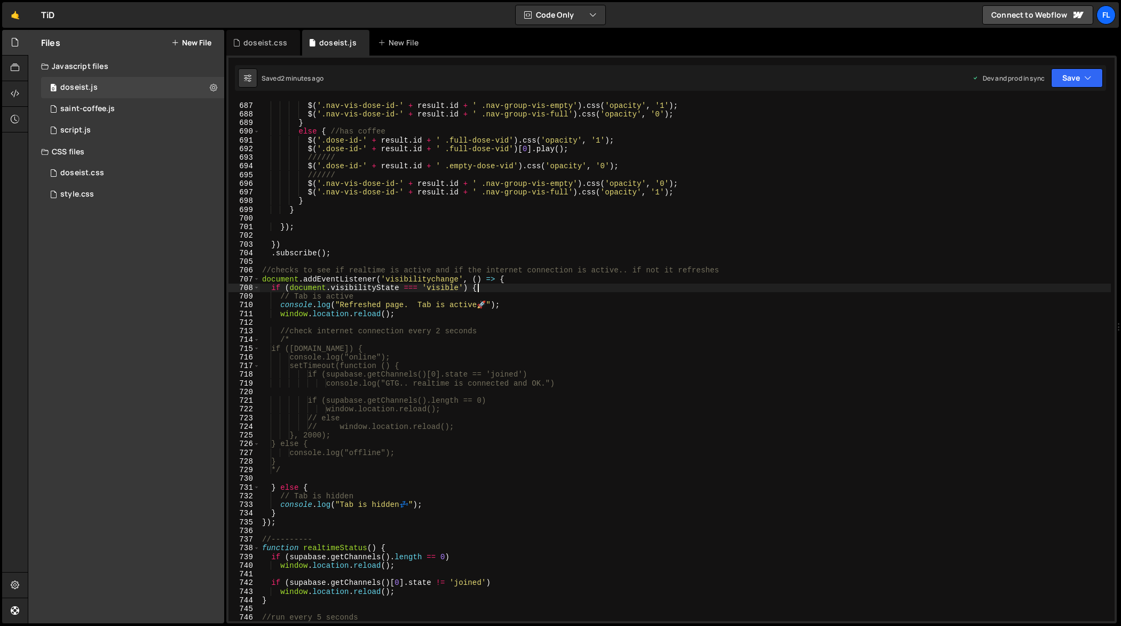
click at [524, 287] on div "////// $ ( '.nav-vis-dose-id-' + result . id + ' .nav-group-vis-empty' ) . css …" at bounding box center [686, 361] width 852 height 539
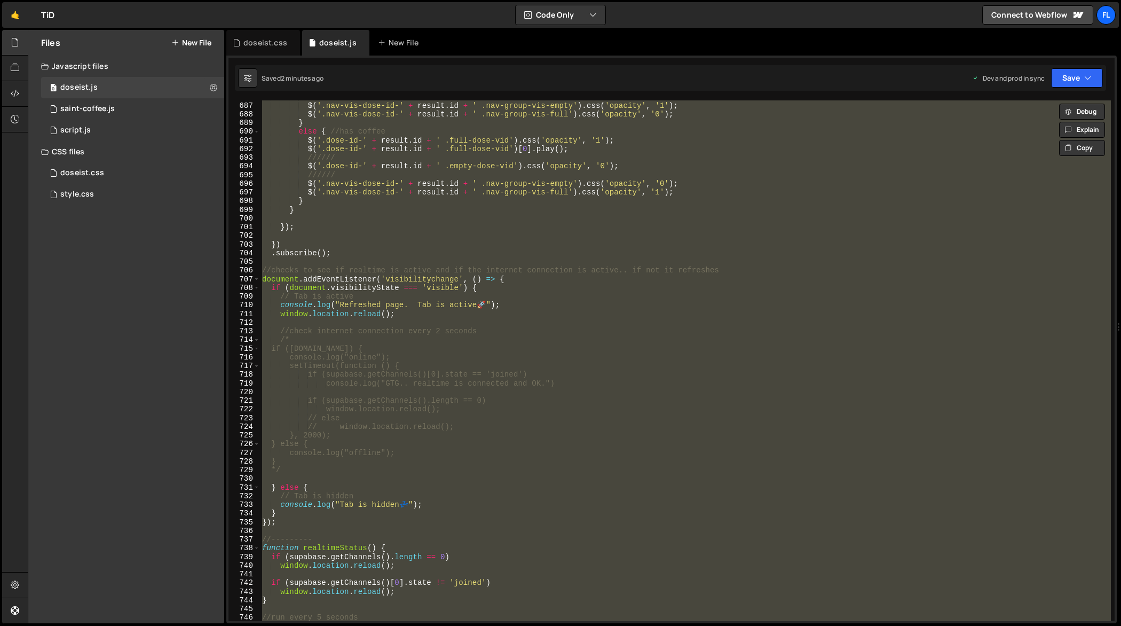
click at [390, 251] on div "////// $ ( '.nav-vis-dose-id-' + result . id + ' .nav-group-vis-empty' ) . css …" at bounding box center [685, 360] width 851 height 521
type textarea ".subscribe();"
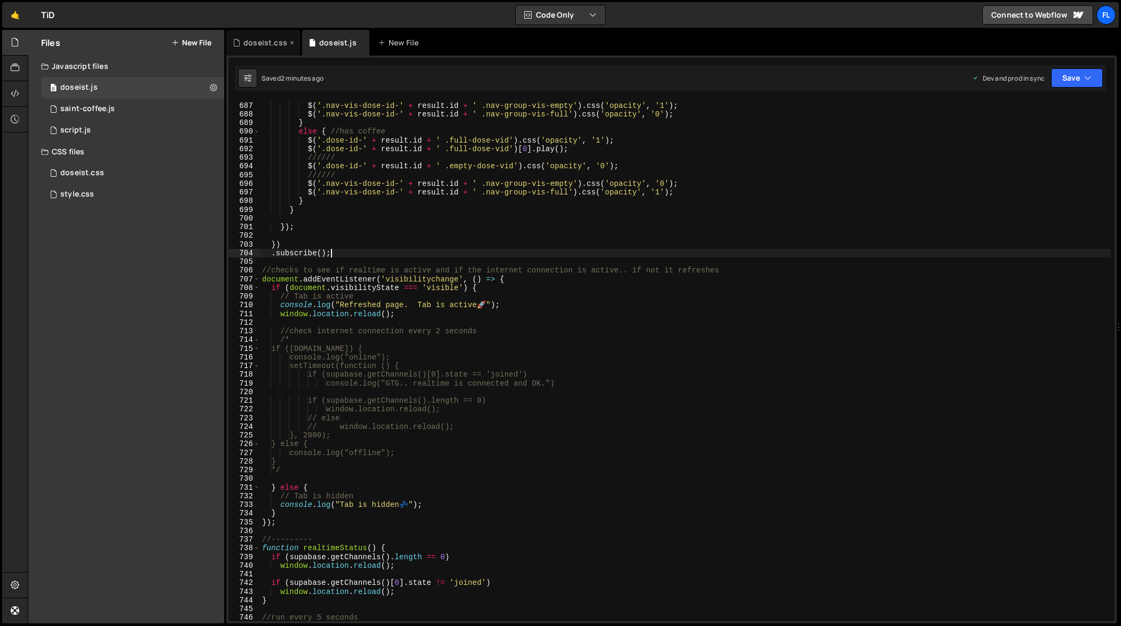
click at [265, 45] on div "doseist.css" at bounding box center [265, 42] width 44 height 11
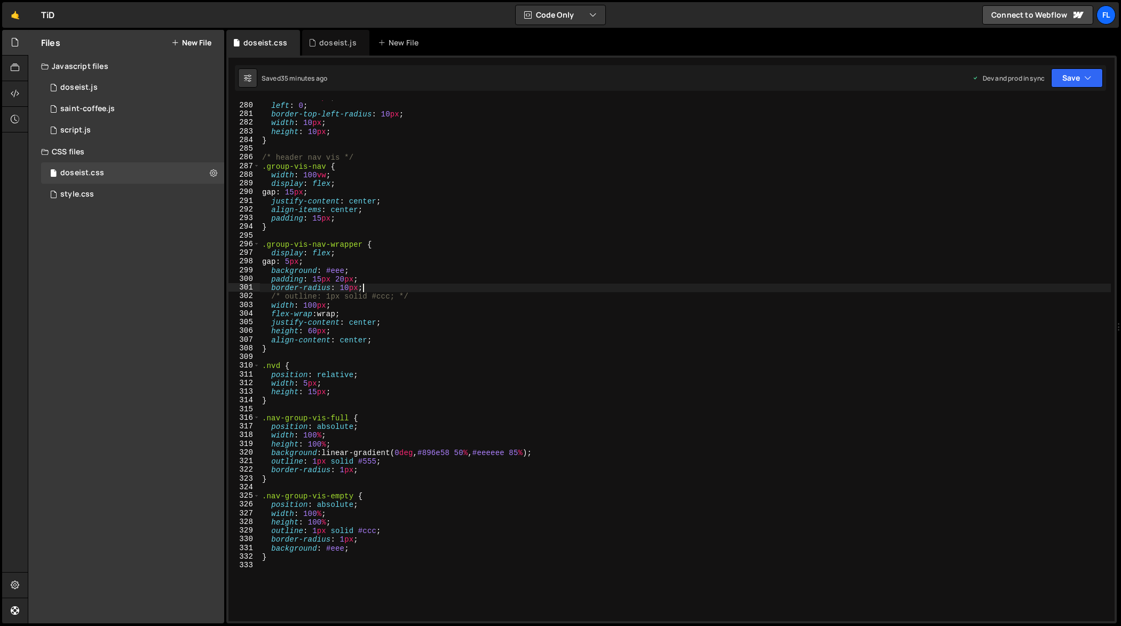
click at [423, 290] on div "bottom : -10 px ; left : 0 ; border-top-left-radius : 10 px ; width : 10 px ; h…" at bounding box center [686, 361] width 852 height 539
type textarea "}"
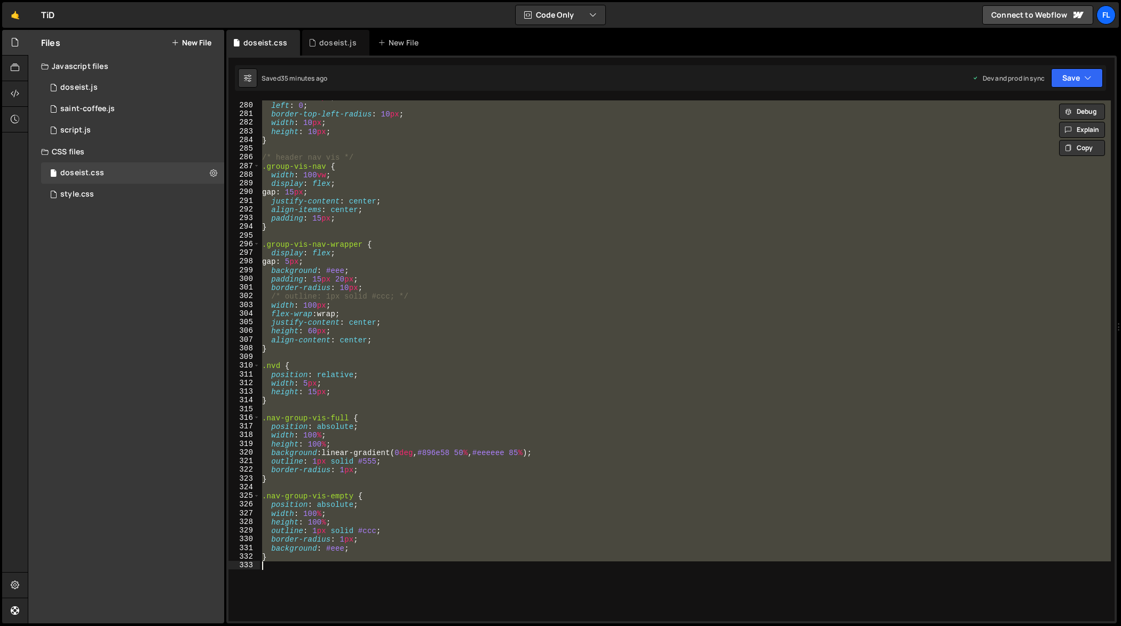
paste textarea
